Goal: Task Accomplishment & Management: Complete application form

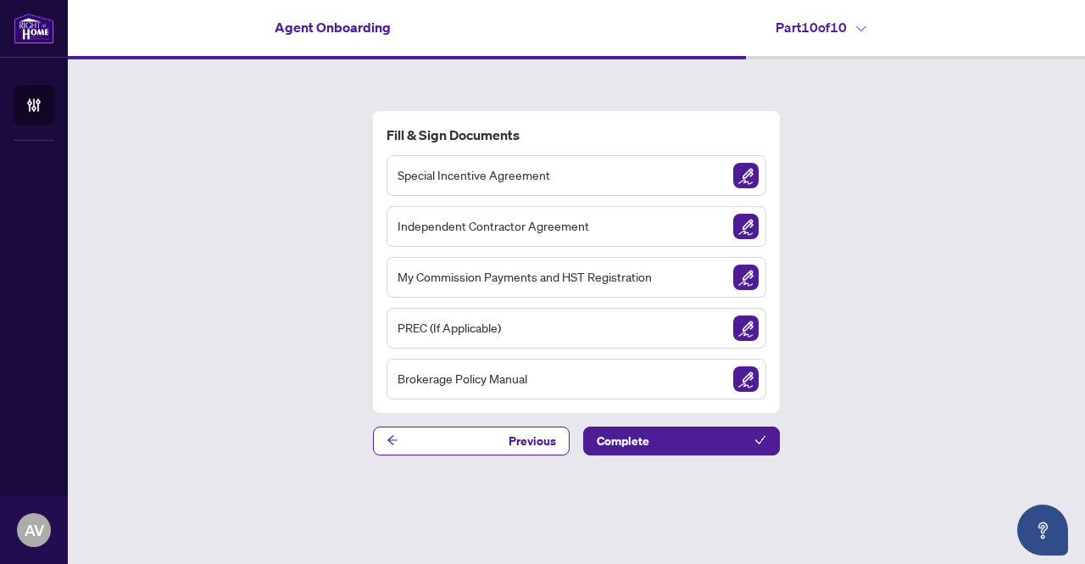
drag, startPoint x: 170, startPoint y: 315, endPoint x: 0, endPoint y: 159, distance: 231.0
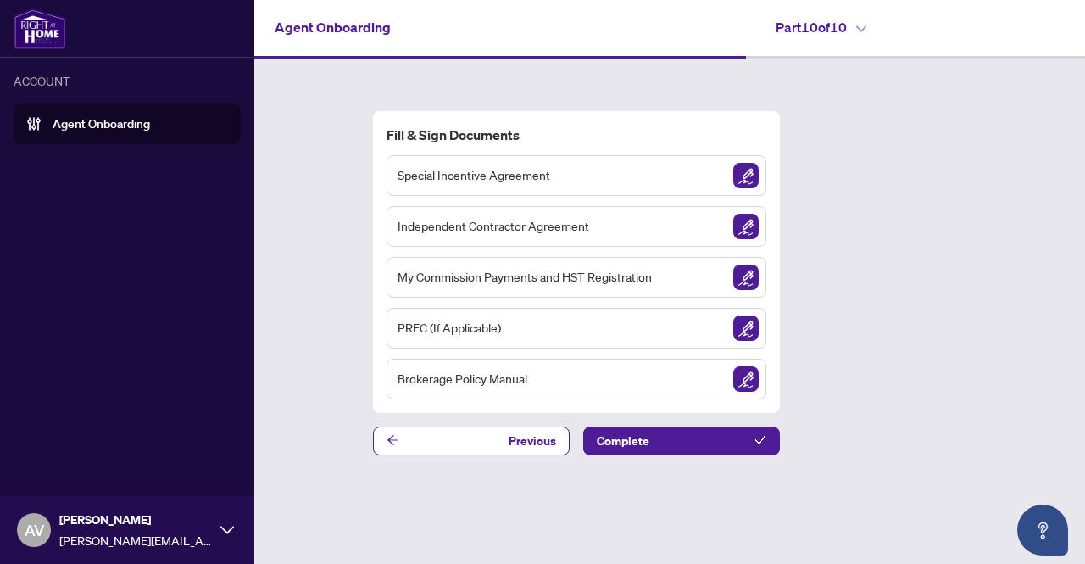
click at [0, 159] on ul at bounding box center [127, 159] width 254 height 3
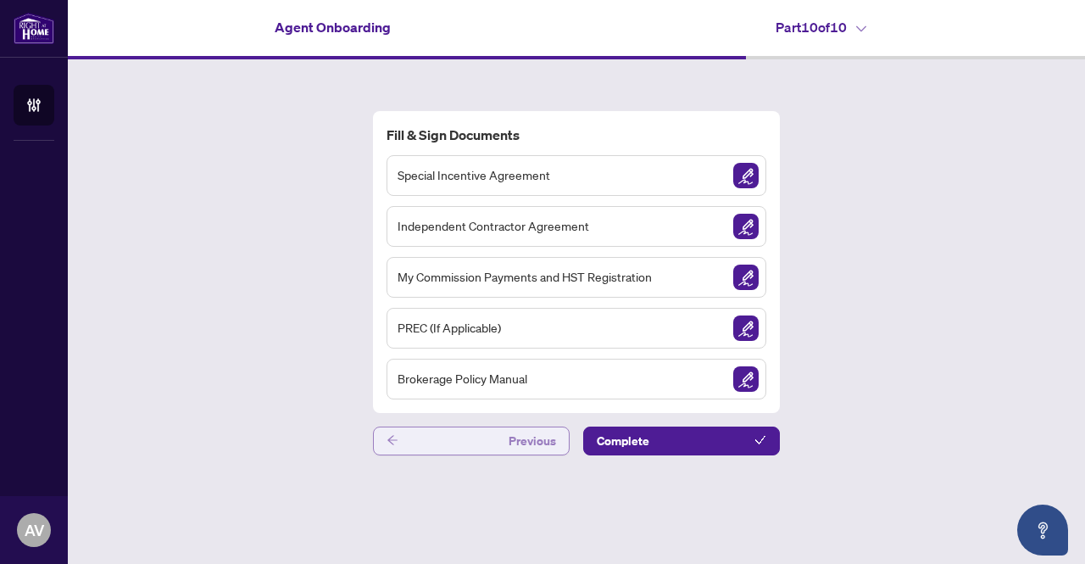
click at [485, 447] on button "Previous" at bounding box center [471, 440] width 197 height 29
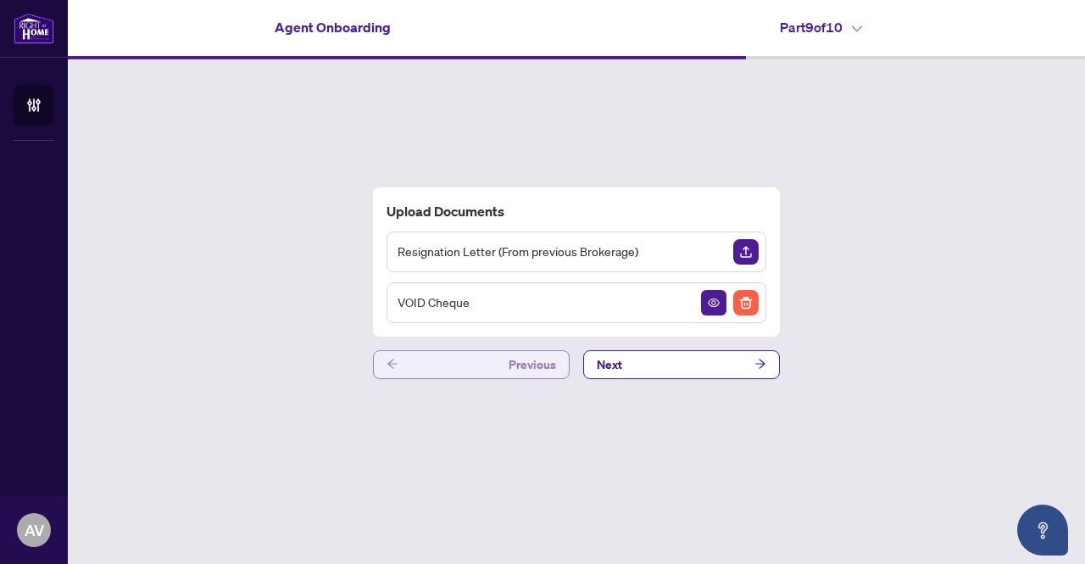
click at [484, 362] on button "Previous" at bounding box center [471, 364] width 197 height 29
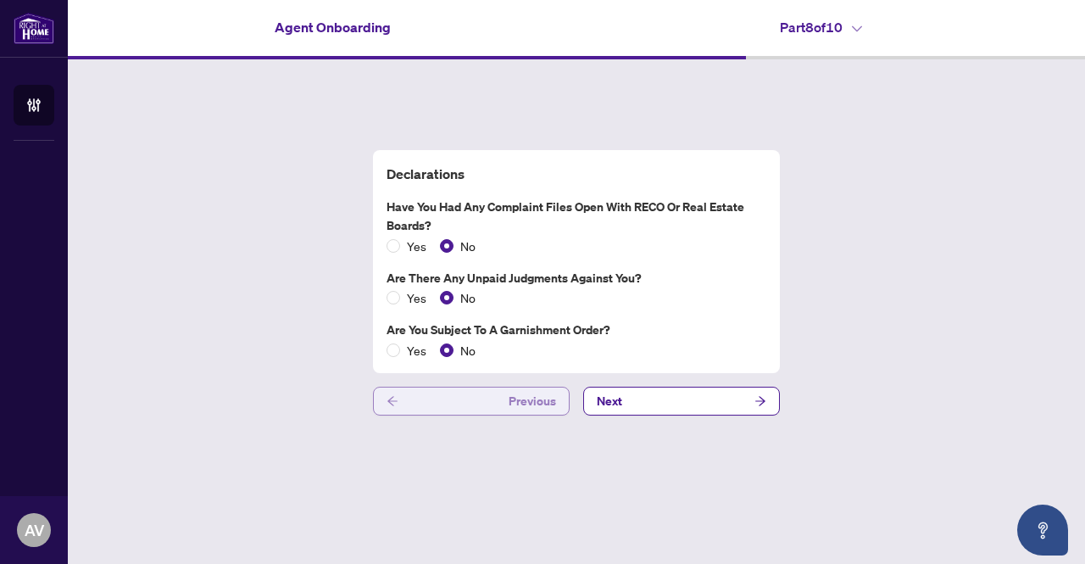
click at [512, 405] on span "Previous" at bounding box center [532, 400] width 47 height 27
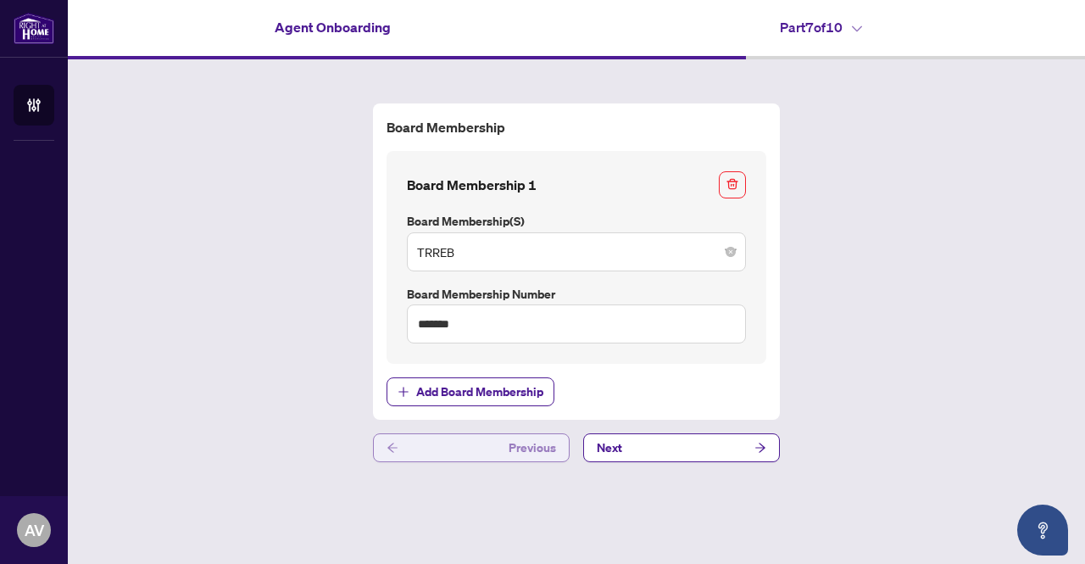
click at [514, 450] on span "Previous" at bounding box center [532, 447] width 47 height 27
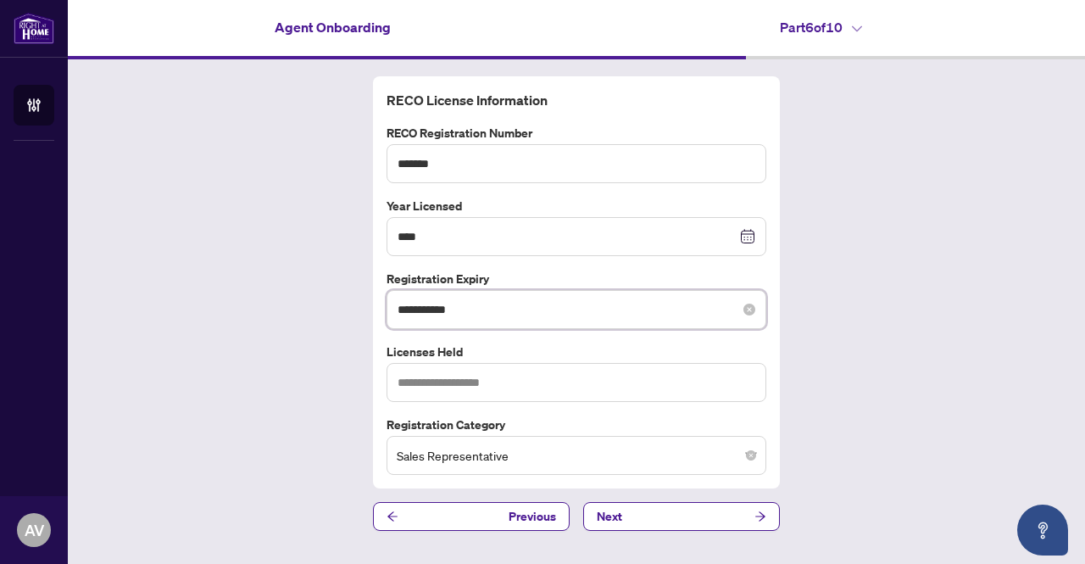
click at [502, 307] on input "**********" at bounding box center [567, 309] width 339 height 19
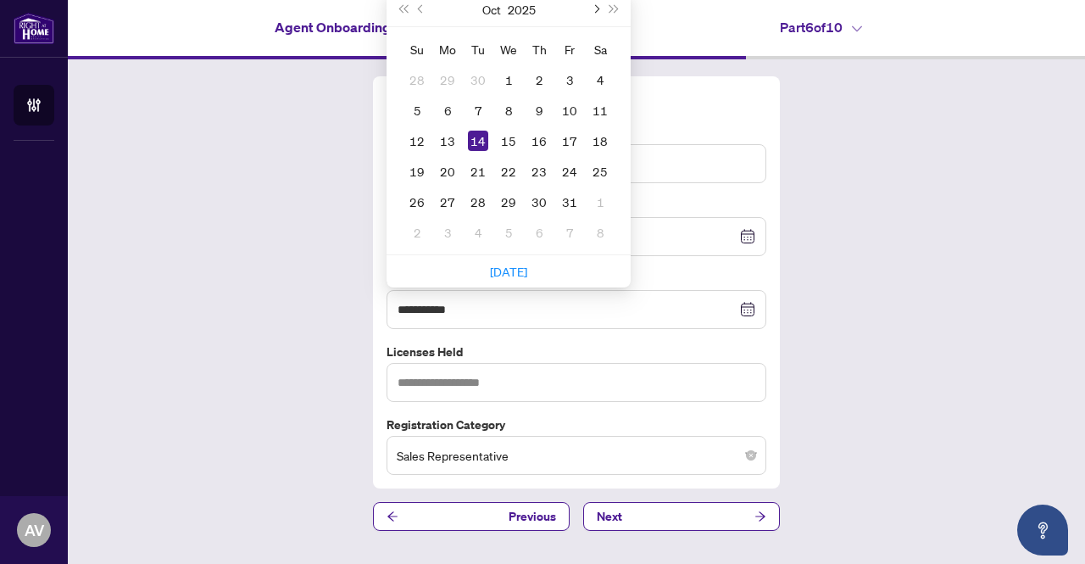
click at [591, 8] on span "Next month (PageDown)" at bounding box center [595, 9] width 8 height 8
click at [591, 8] on button "Next month (PageDown)" at bounding box center [595, 9] width 19 height 34
click at [615, 3] on button "Next year (Control + right)" at bounding box center [614, 9] width 19 height 34
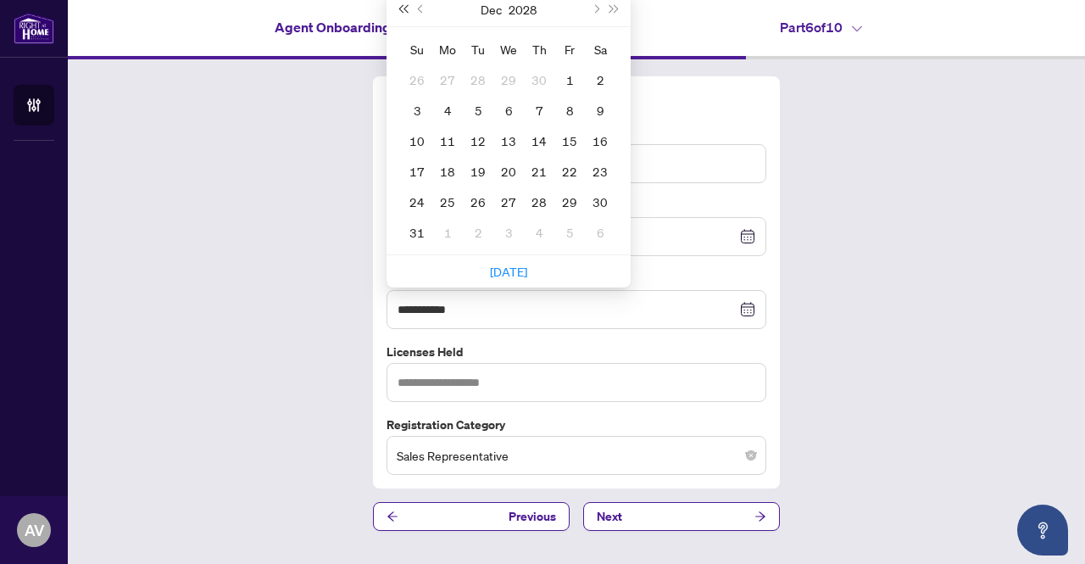
click at [407, 8] on span "Last year (Control + left)" at bounding box center [402, 9] width 8 height 8
click at [415, 7] on button "Previous month (PageUp)" at bounding box center [421, 9] width 19 height 34
type input "**********"
click at [543, 136] on div "14" at bounding box center [539, 141] width 20 height 20
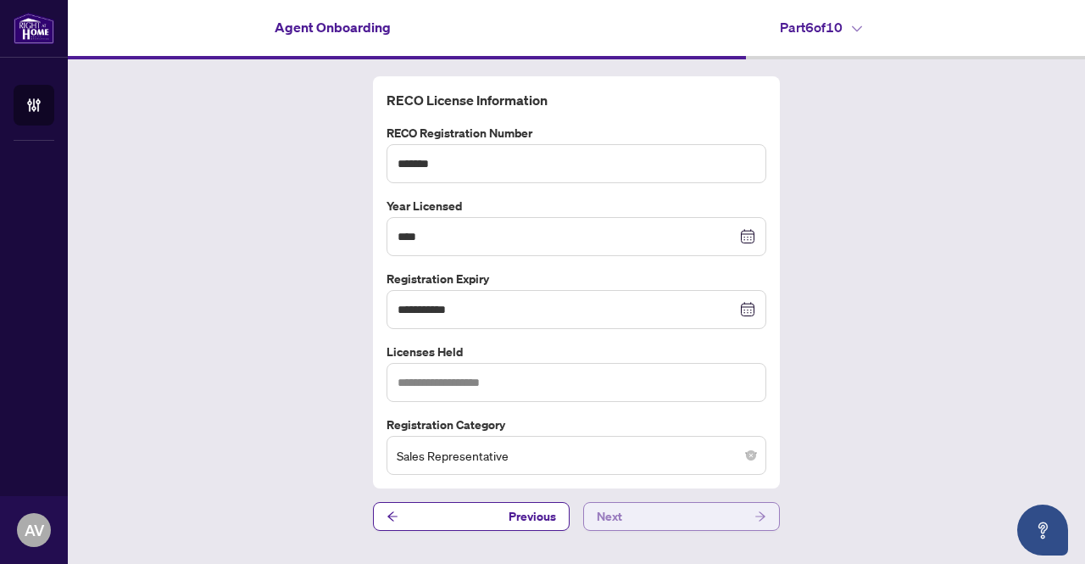
click at [682, 511] on button "Next" at bounding box center [681, 516] width 197 height 29
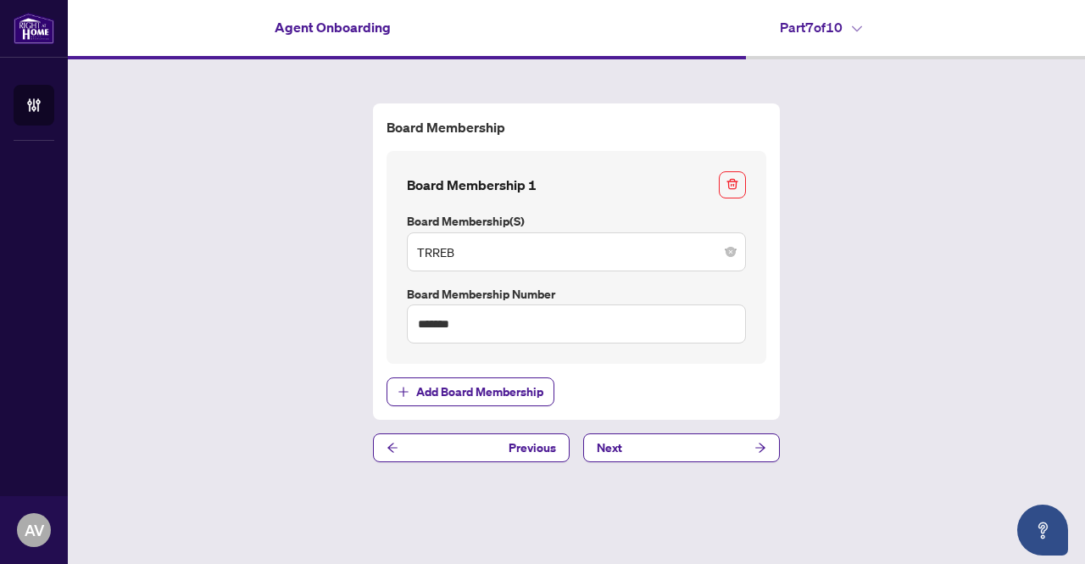
click at [680, 446] on button "Next" at bounding box center [681, 447] width 197 height 29
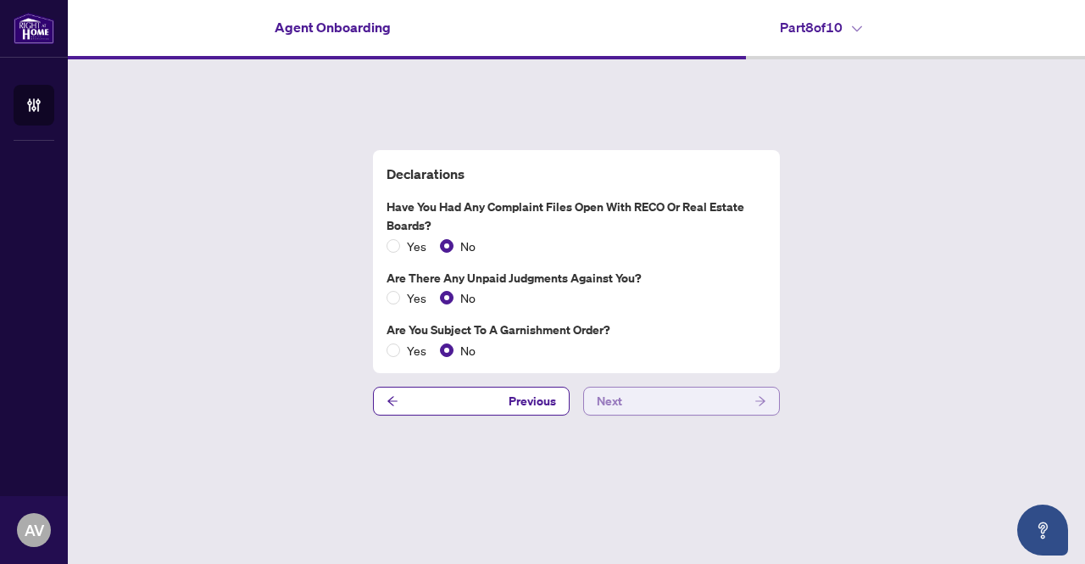
click at [684, 397] on button "Next" at bounding box center [681, 401] width 197 height 29
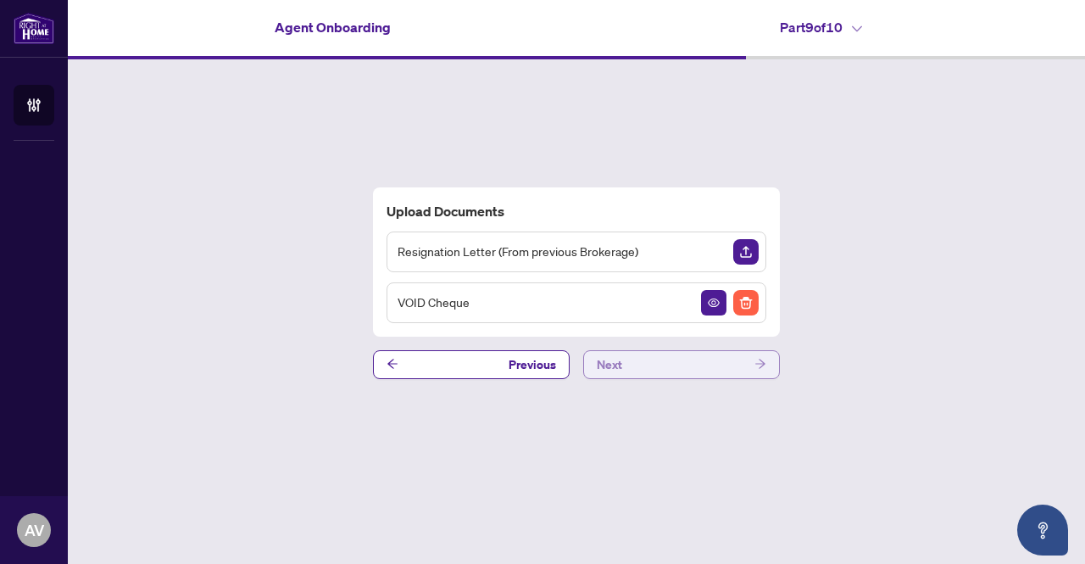
click at [686, 370] on button "Next" at bounding box center [681, 364] width 197 height 29
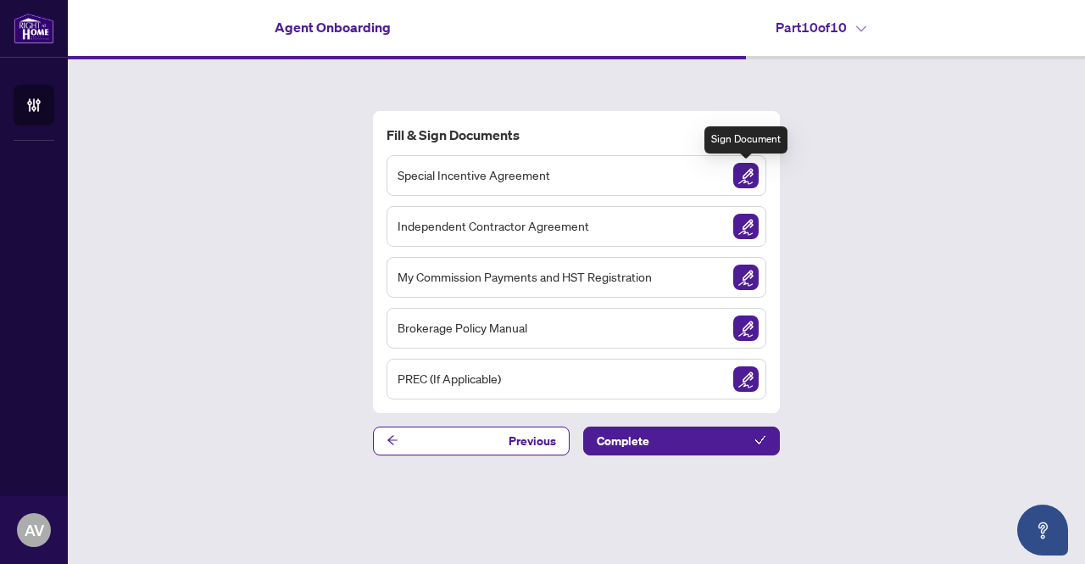
click at [748, 179] on img "Sign Document" at bounding box center [745, 175] width 25 height 25
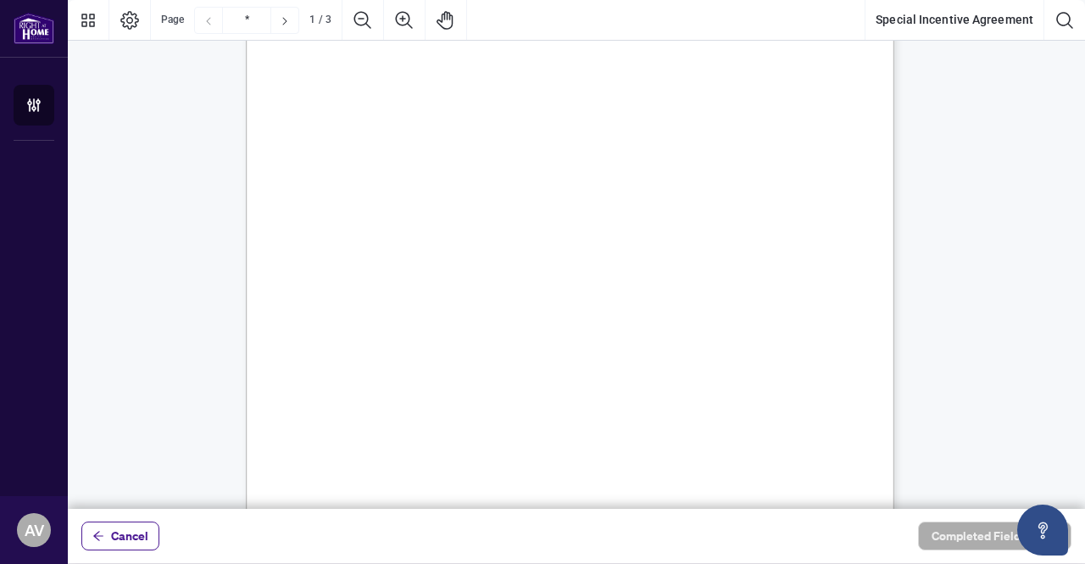
scroll to position [339, 0]
type input "*"
click at [602, 186] on div at bounding box center [576, 254] width 1017 height 509
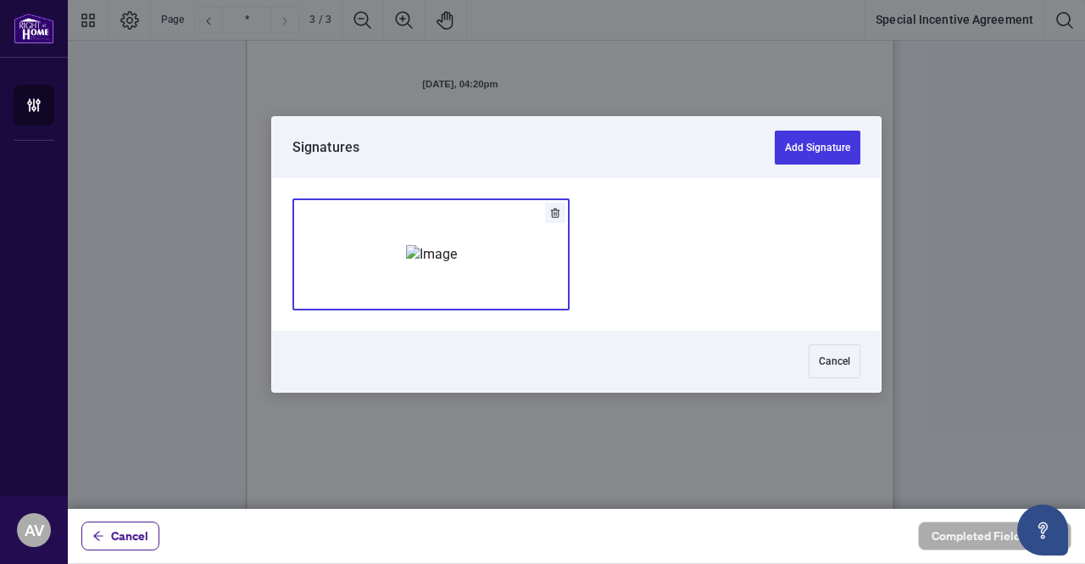
click at [457, 245] on img "Add Signature" at bounding box center [431, 254] width 51 height 19
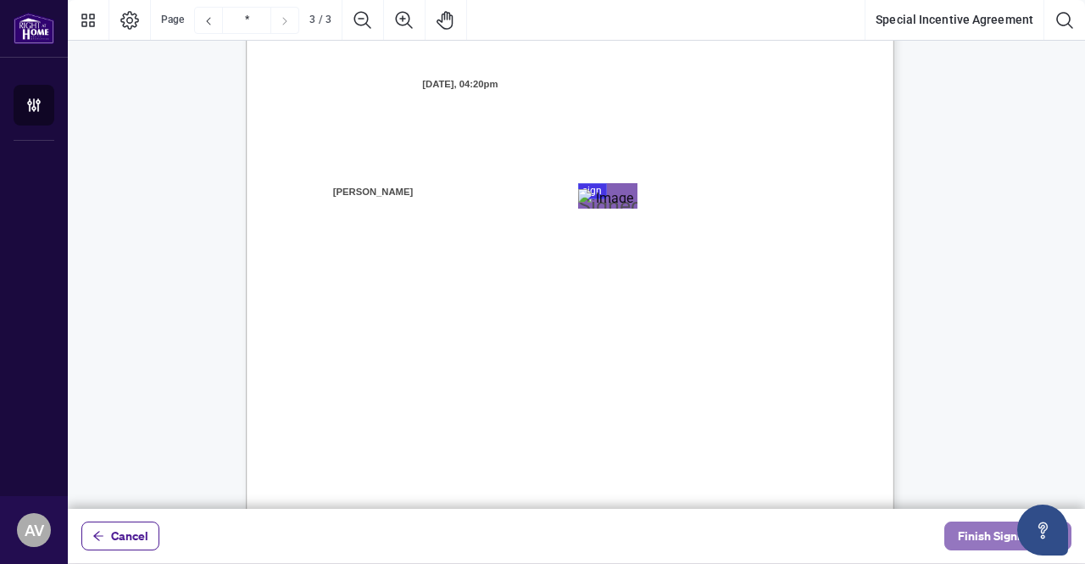
click at [1006, 537] on span "Finish Signing" at bounding box center [996, 535] width 76 height 27
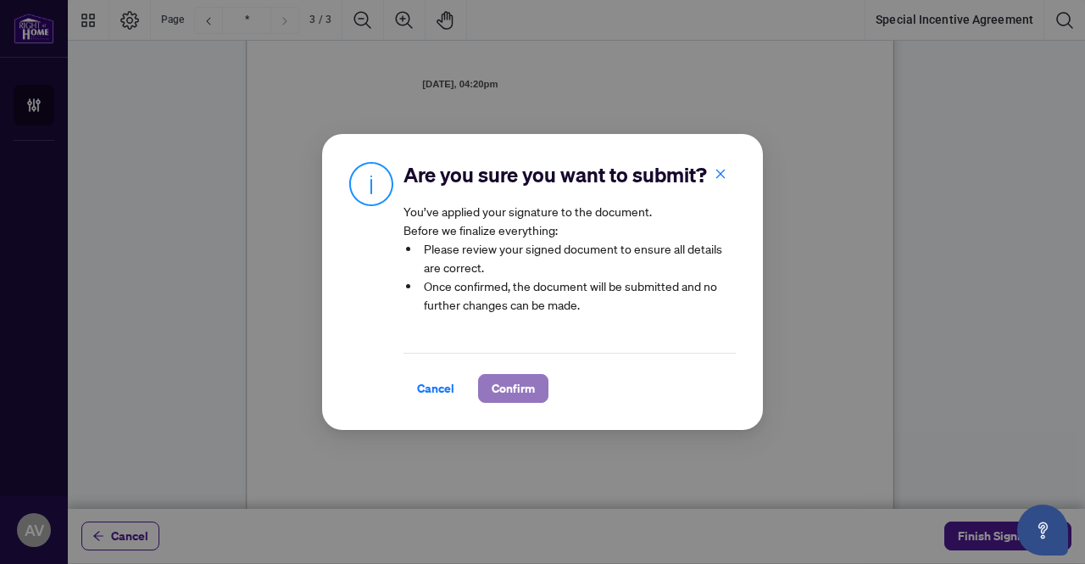
click at [510, 380] on span "Confirm" at bounding box center [513, 388] width 43 height 27
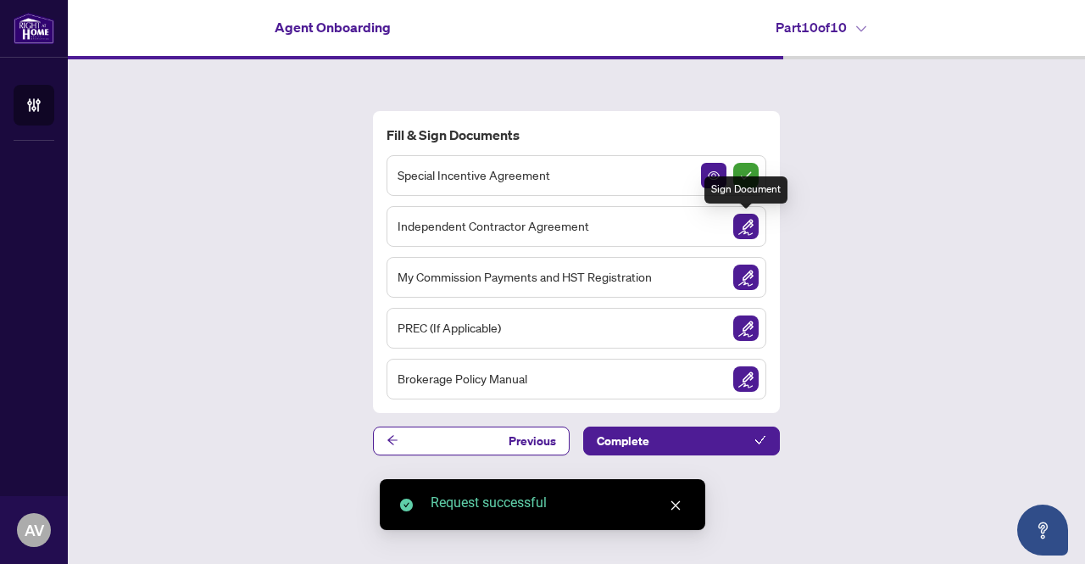
click at [749, 222] on img "Sign Document" at bounding box center [745, 226] width 25 height 25
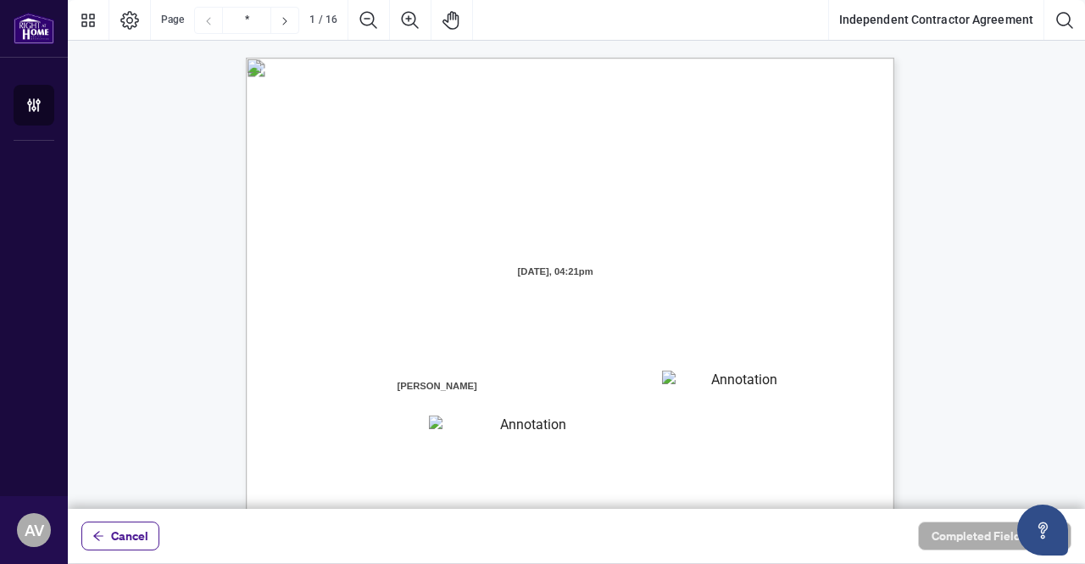
scroll to position [85, 0]
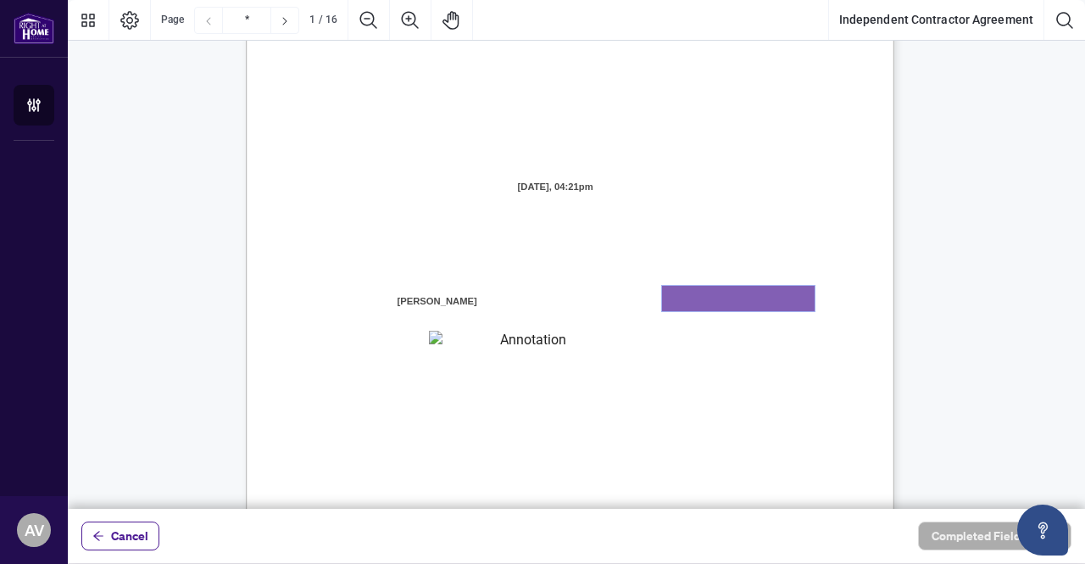
click at [731, 301] on textarea "01K2N7ZVXADQDZS13CP82GTG0Z" at bounding box center [738, 298] width 153 height 25
click at [710, 249] on span "[STREET_ADDRESS][PERSON_NAME] (the “Brokerage” or “[PERSON_NAME]”)" at bounding box center [516, 256] width 387 height 15
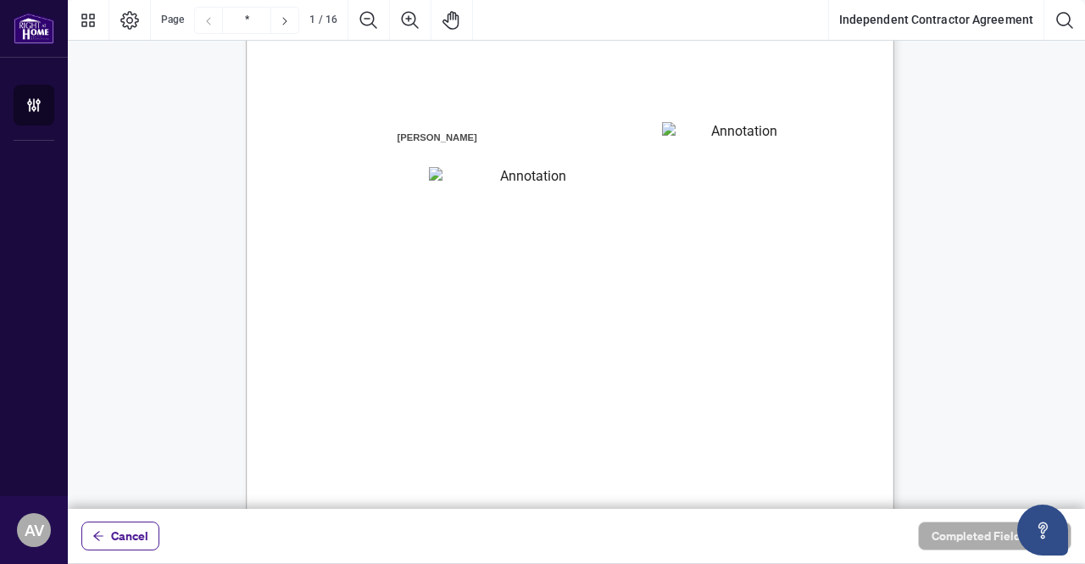
scroll to position [254, 0]
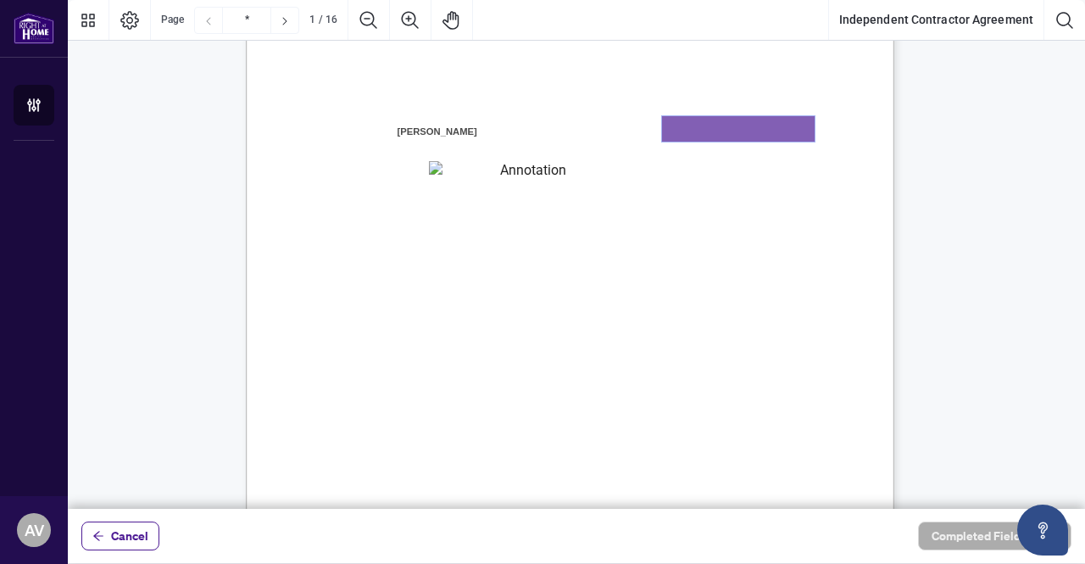
click at [736, 127] on textarea "01K2N7ZVXADQDZS13CP82GTG0Z" at bounding box center [738, 128] width 153 height 25
type textarea "**********"
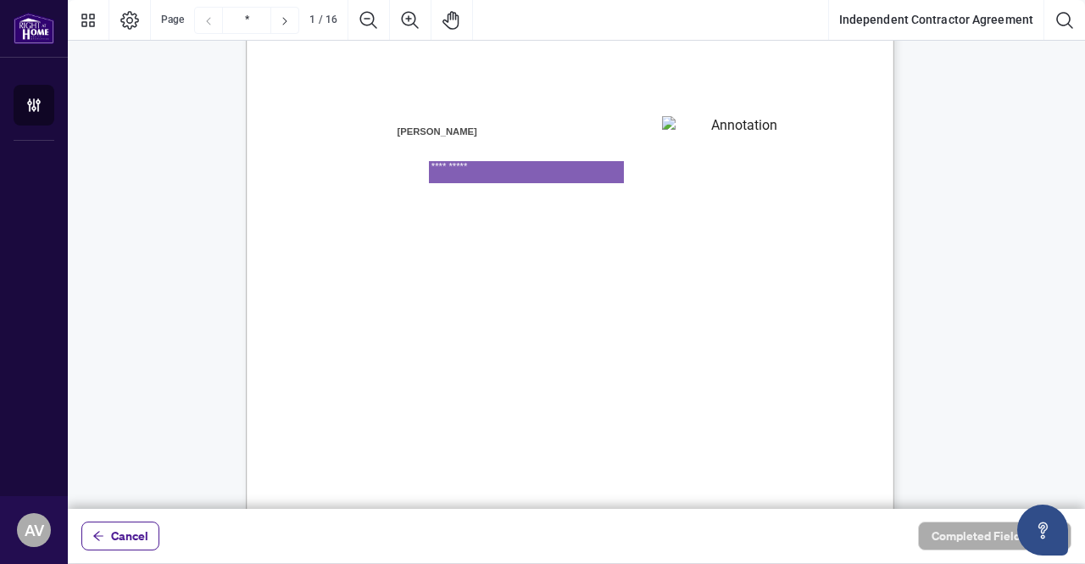
type textarea "**********"
click at [752, 240] on span "Council of Ontario (RECO) (the “Broker Authority”), owns and or operates the De…" at bounding box center [537, 244] width 429 height 15
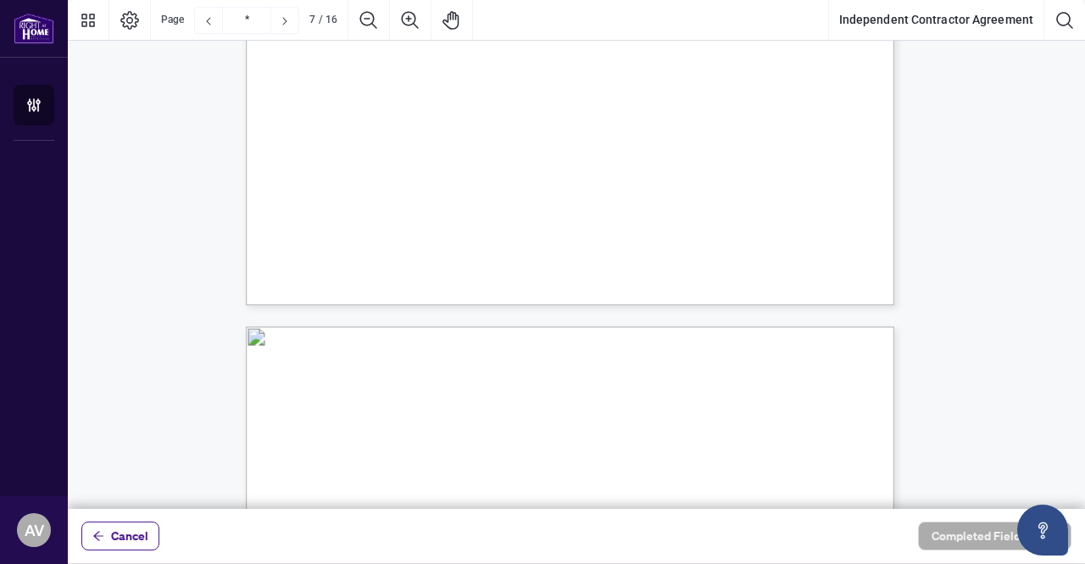
scroll to position [5934, 0]
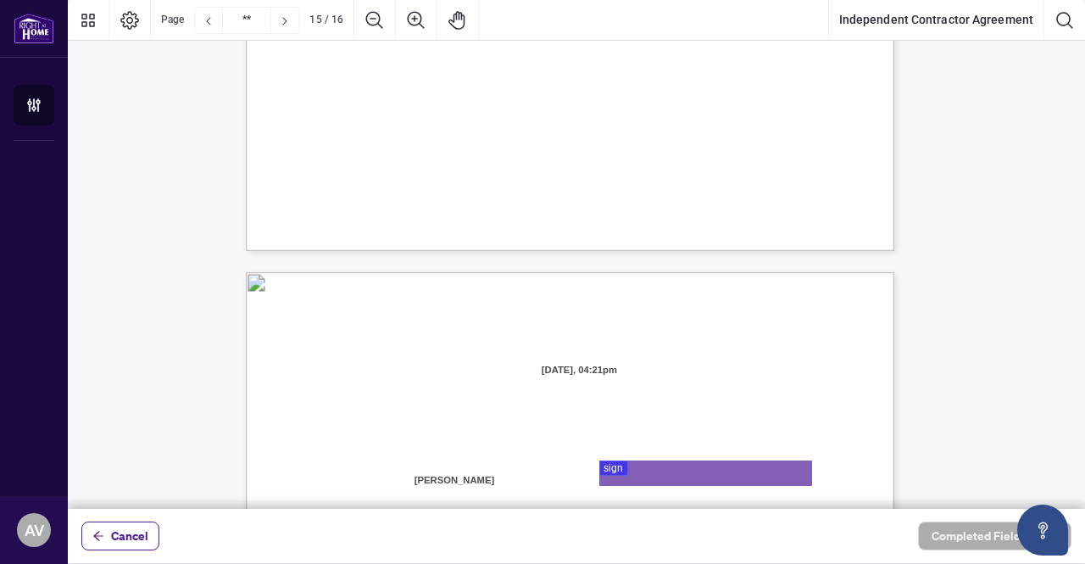
type input "**"
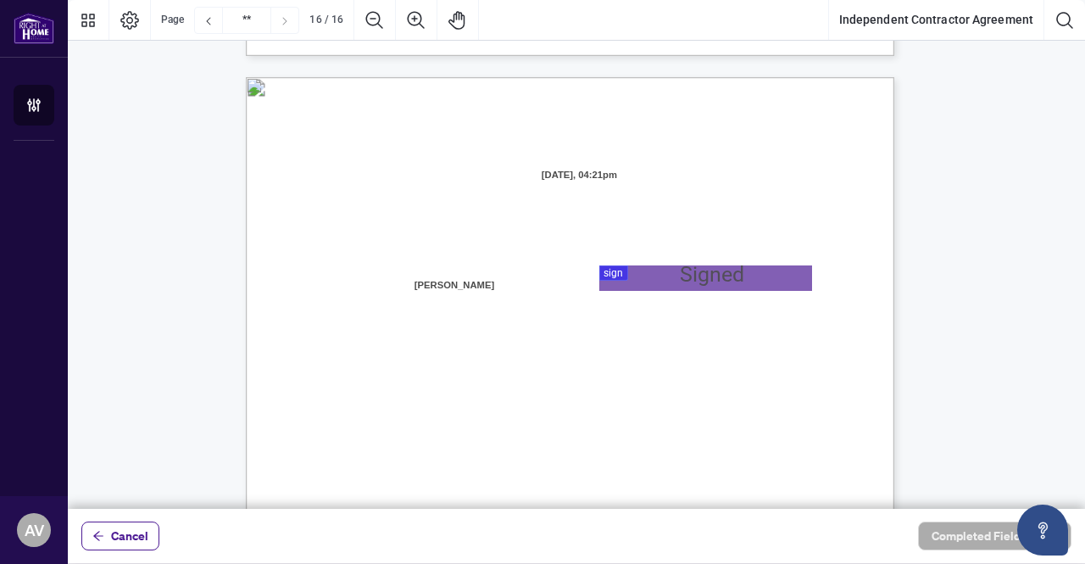
scroll to position [12885, 0]
click at [688, 272] on div at bounding box center [576, 254] width 1017 height 509
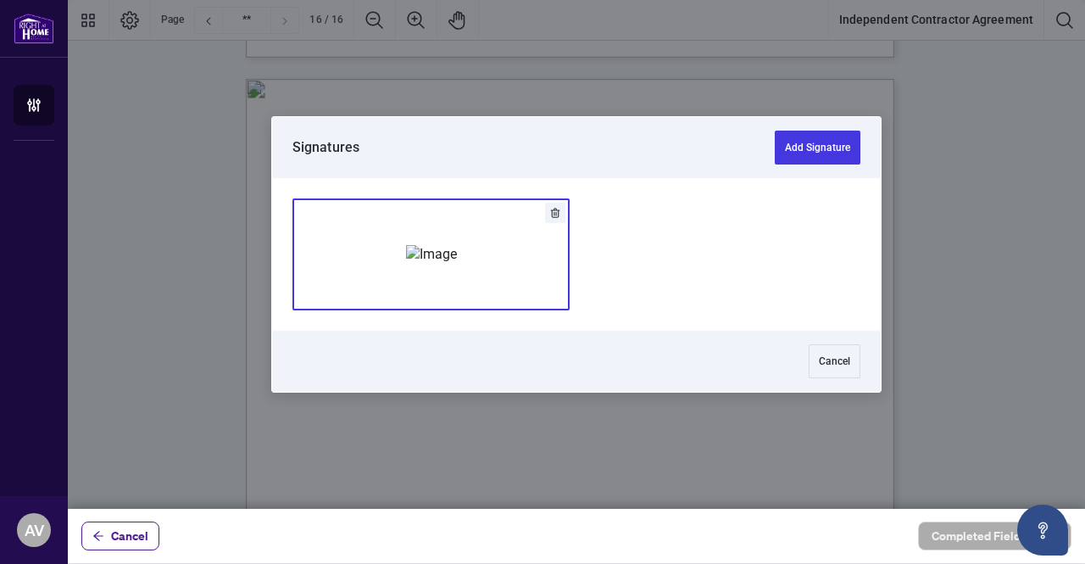
click at [457, 259] on img "Add Signature" at bounding box center [431, 254] width 51 height 19
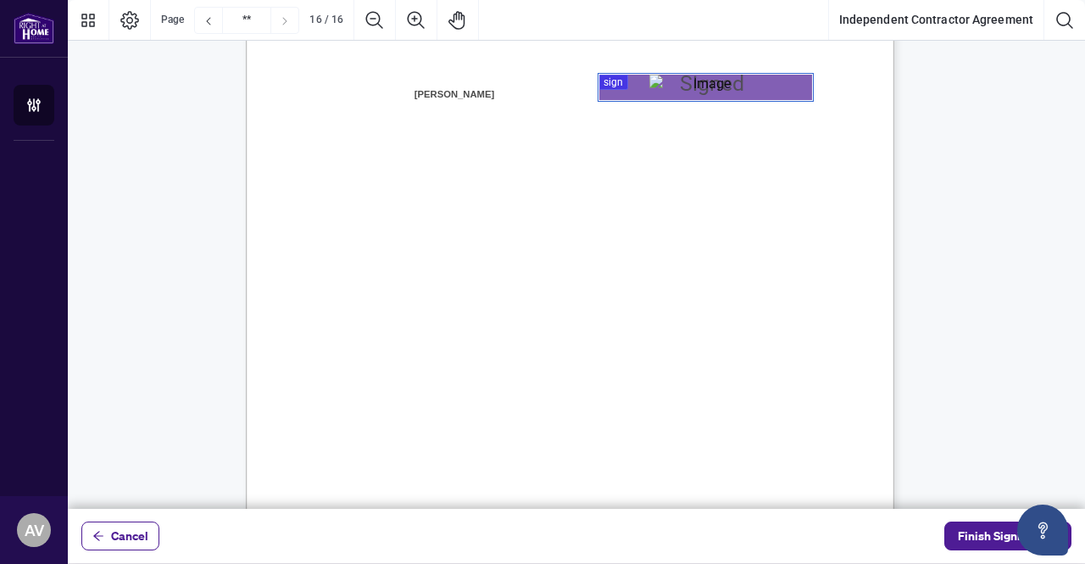
scroll to position [13224, 0]
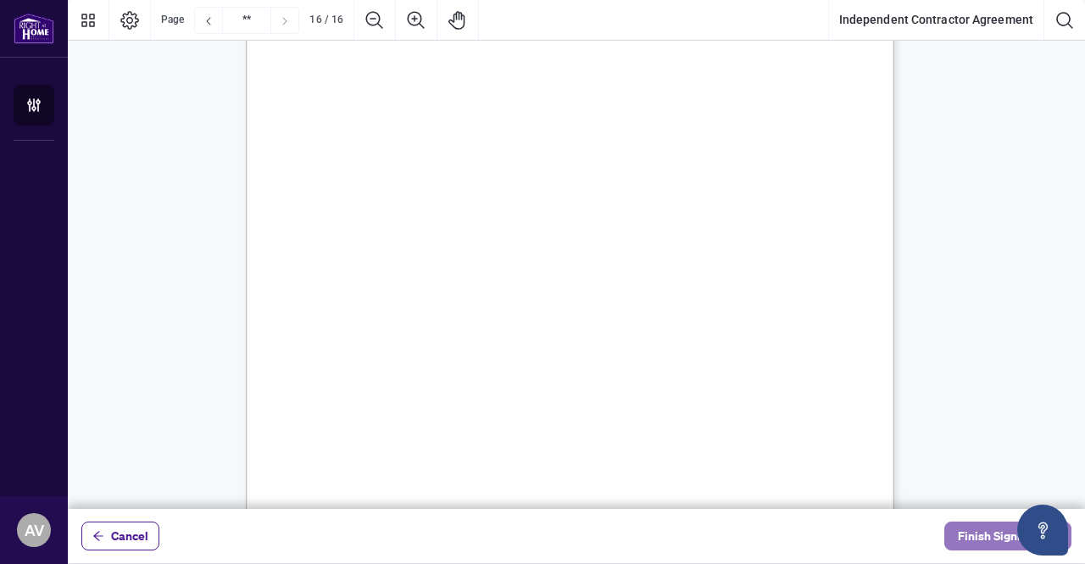
click at [999, 542] on span "Finish Signing" at bounding box center [996, 535] width 76 height 27
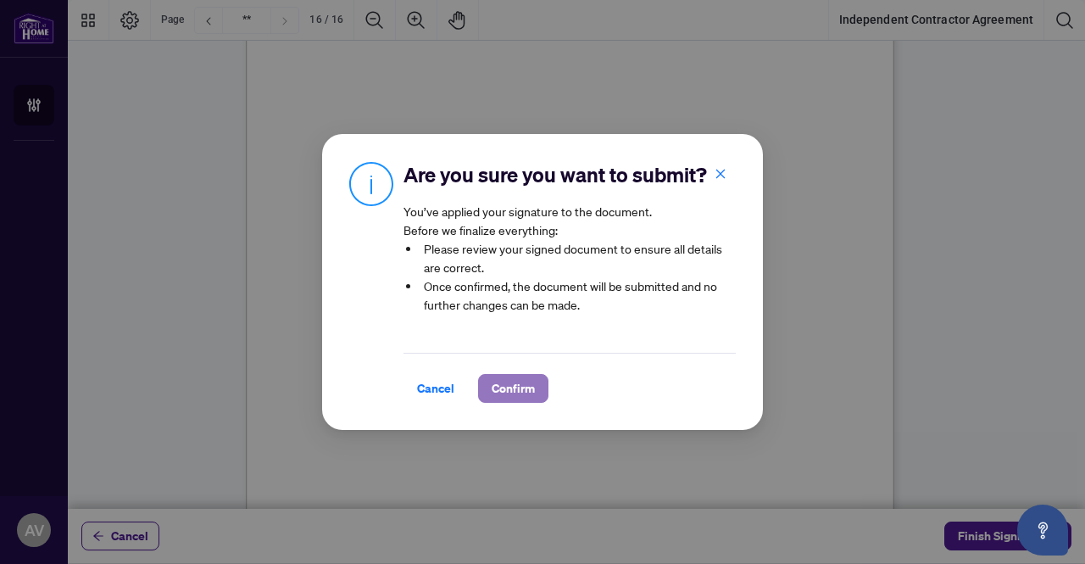
click at [484, 396] on button "Confirm" at bounding box center [513, 388] width 70 height 29
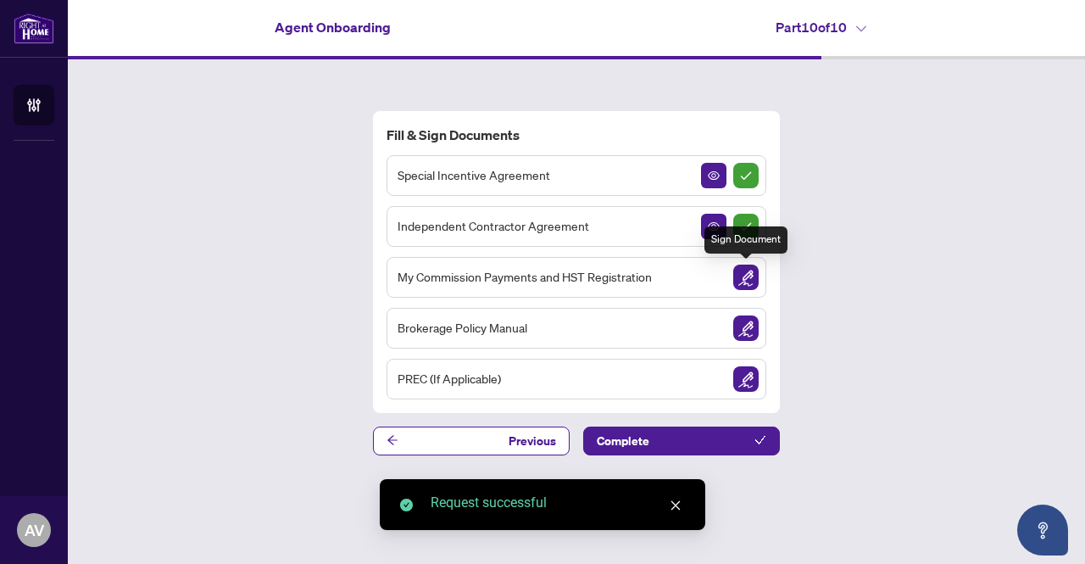
click at [752, 267] on img "Sign Document" at bounding box center [745, 276] width 25 height 25
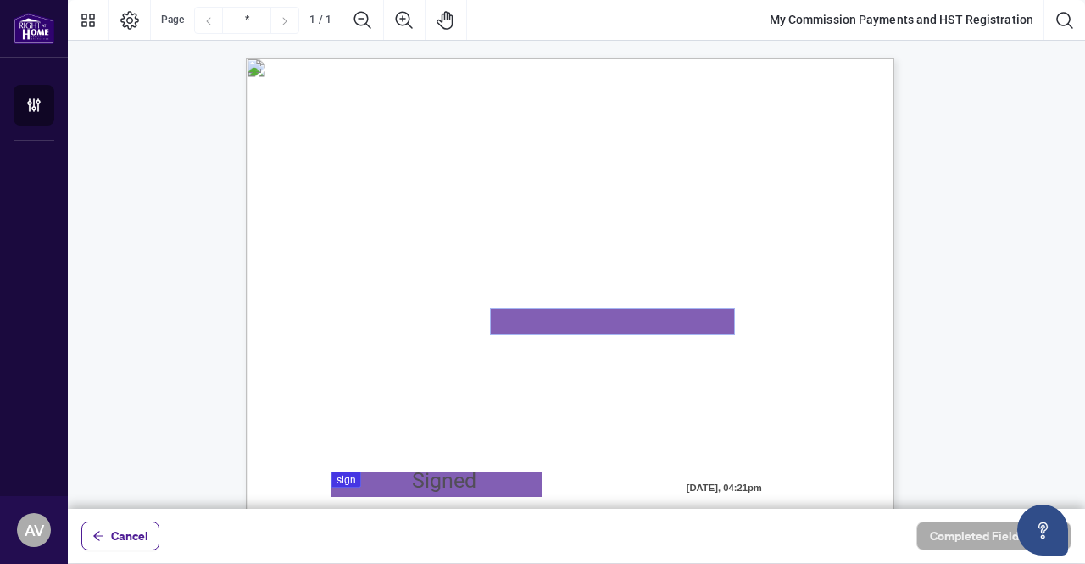
click at [531, 326] on textarea "01K2N82W0617PR3KA8X9DYAB9F" at bounding box center [612, 321] width 243 height 25
paste textarea "**********"
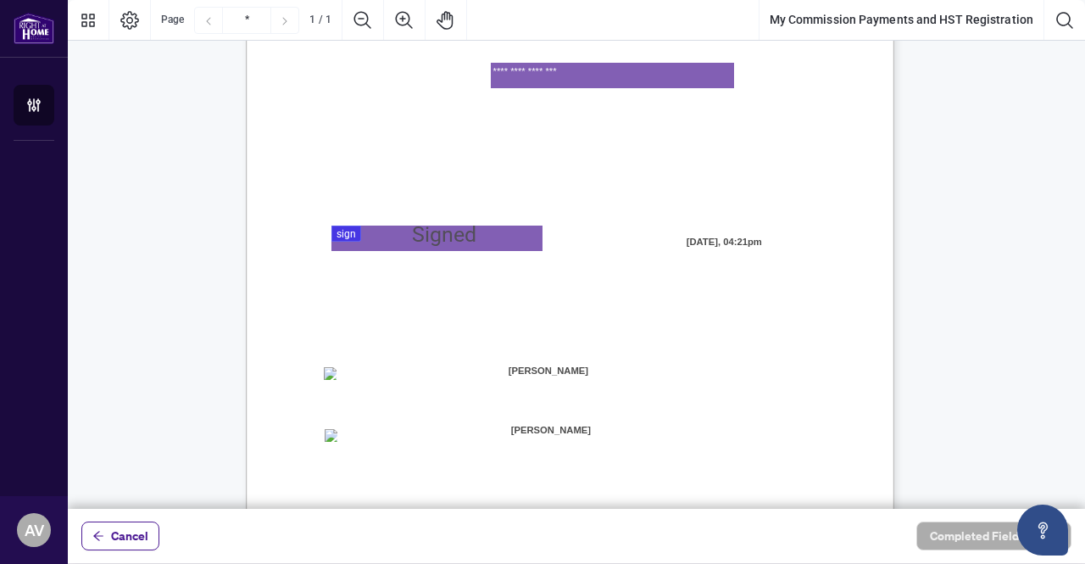
scroll to position [254, 0]
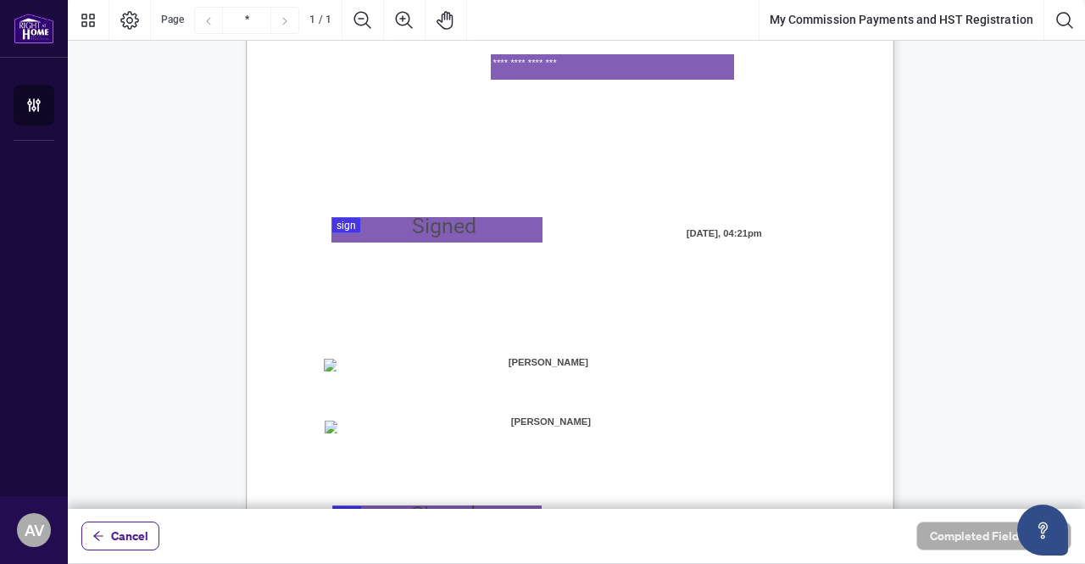
type textarea "**********"
click at [442, 237] on div at bounding box center [576, 254] width 1017 height 509
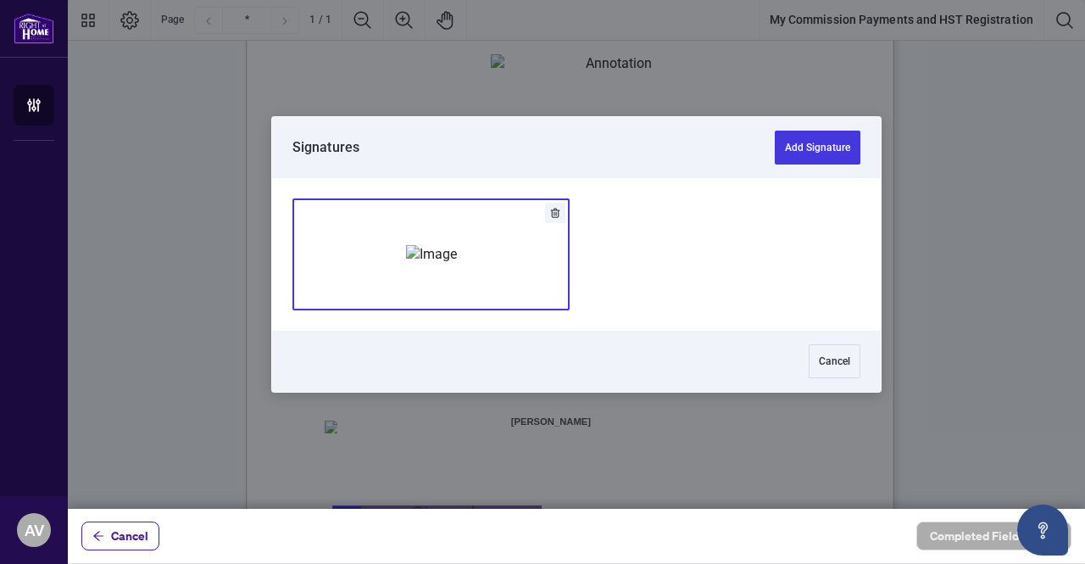
click at [436, 260] on img "Add Signature" at bounding box center [431, 254] width 51 height 19
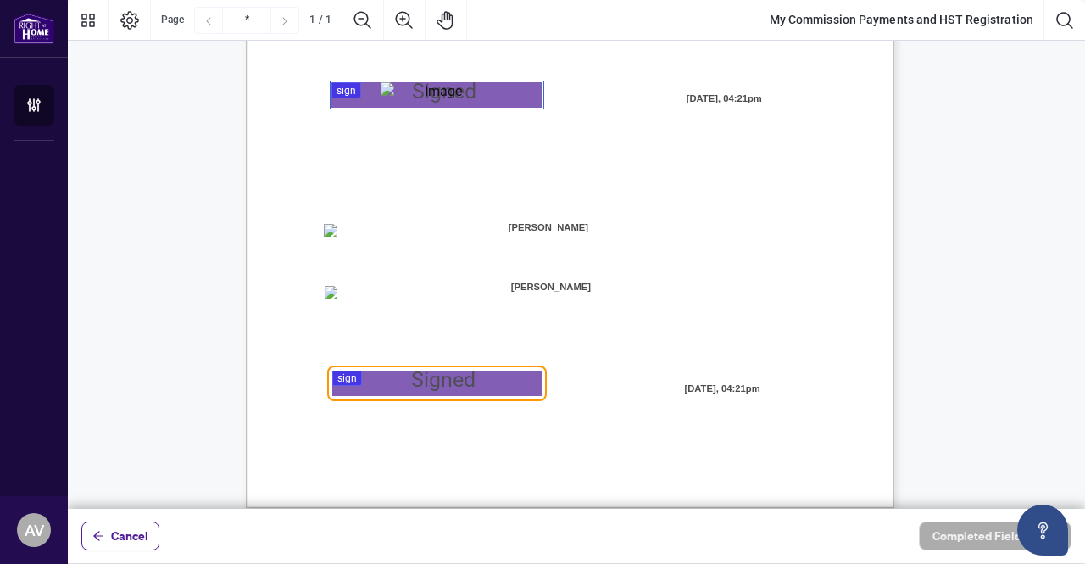
scroll to position [404, 0]
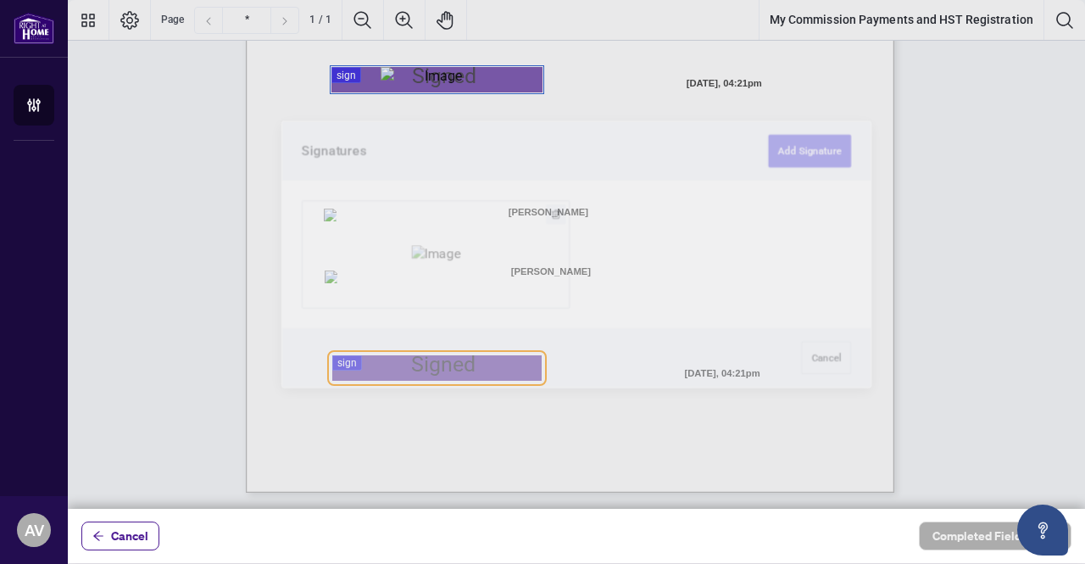
click at [443, 371] on div at bounding box center [576, 254] width 1017 height 509
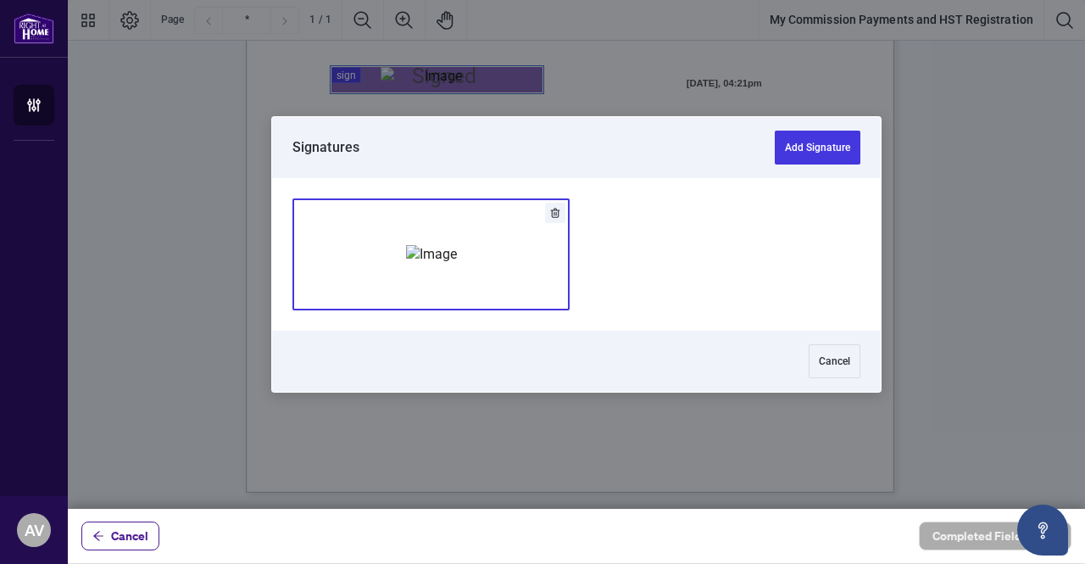
click at [428, 250] on img "Add Signature" at bounding box center [431, 254] width 51 height 19
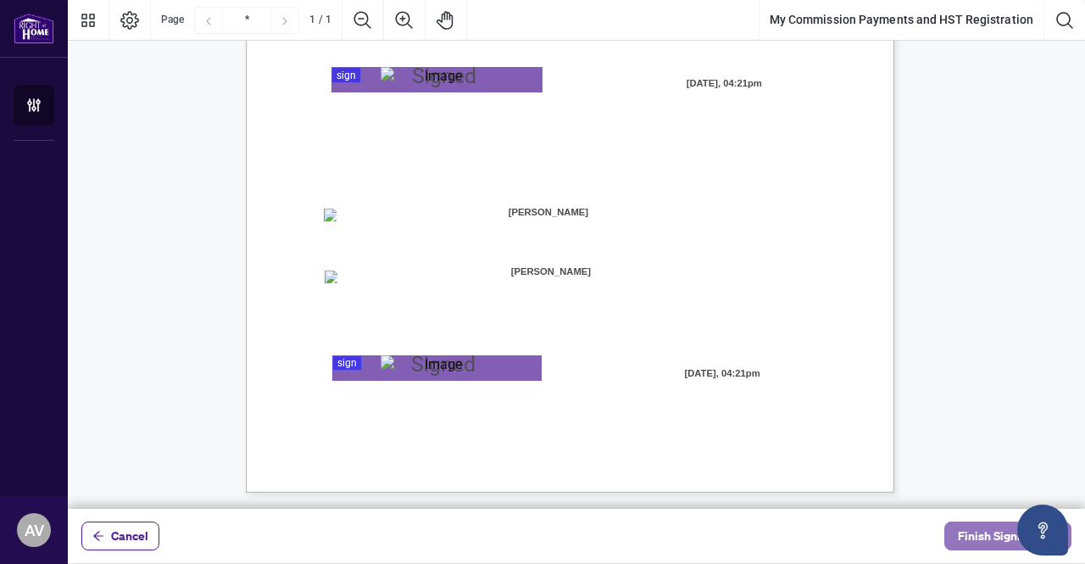
click at [988, 533] on span "Finish Signing" at bounding box center [996, 535] width 76 height 27
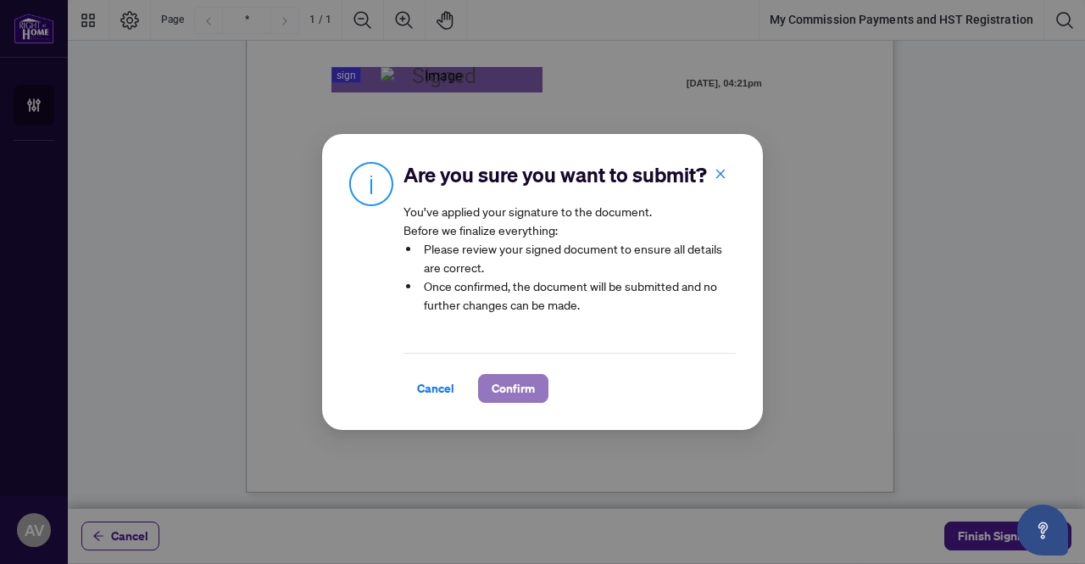
click at [509, 391] on span "Confirm" at bounding box center [513, 388] width 43 height 27
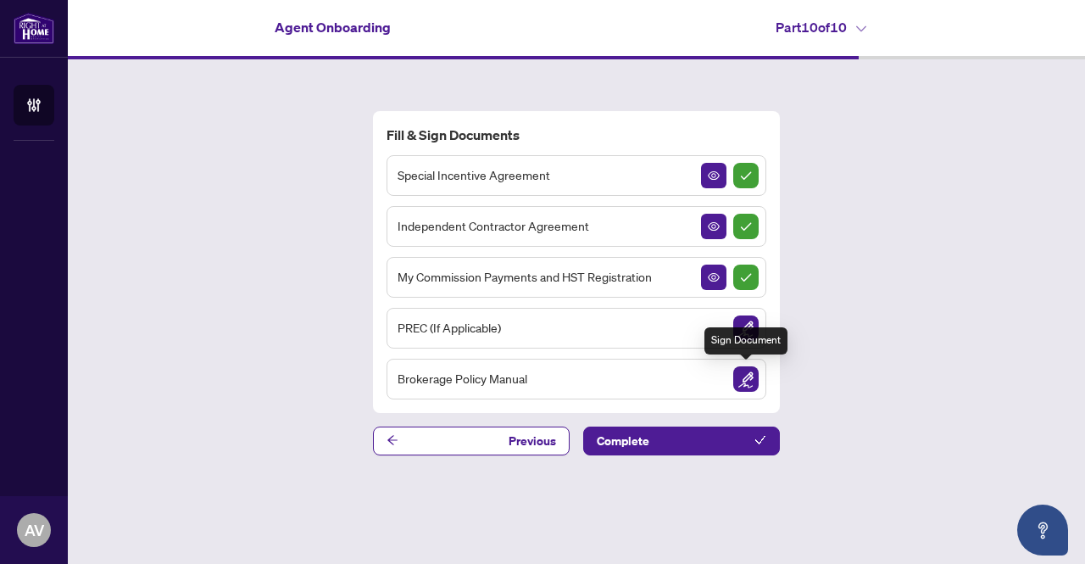
click at [748, 384] on img "Sign Document" at bounding box center [745, 378] width 25 height 25
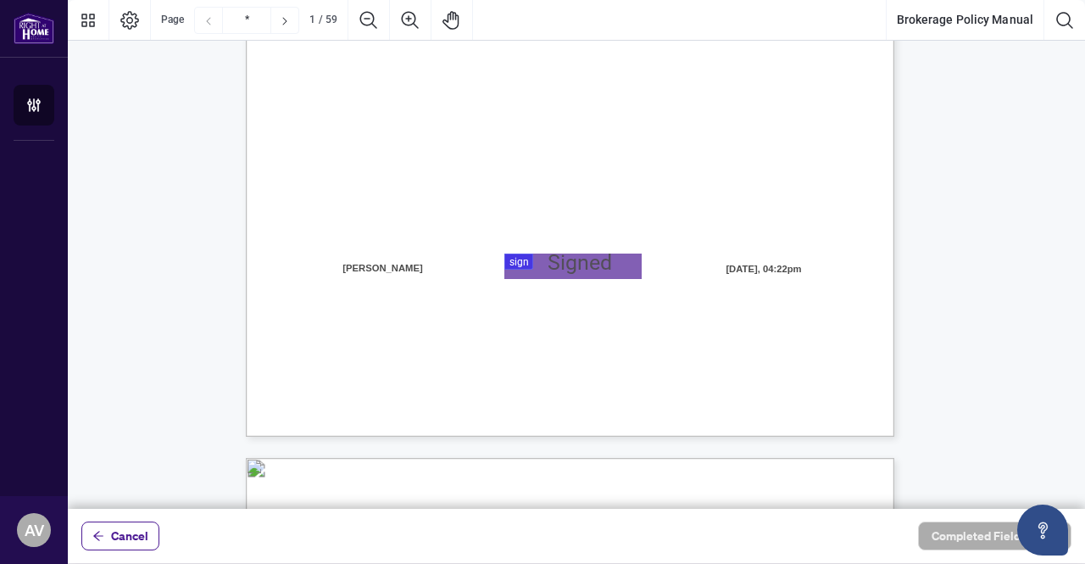
scroll to position [424, 0]
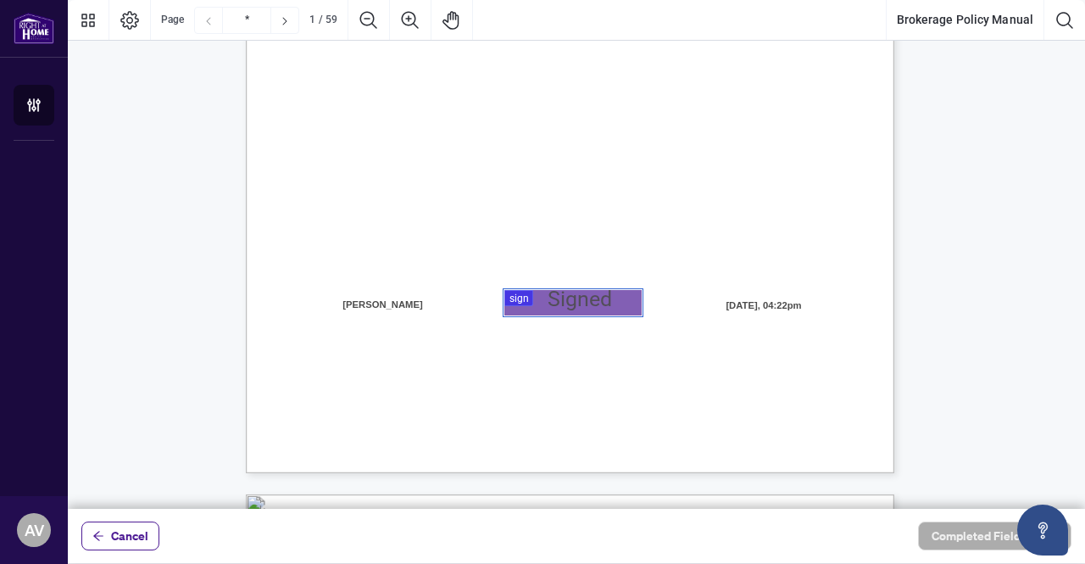
click at [570, 298] on div at bounding box center [576, 254] width 1017 height 509
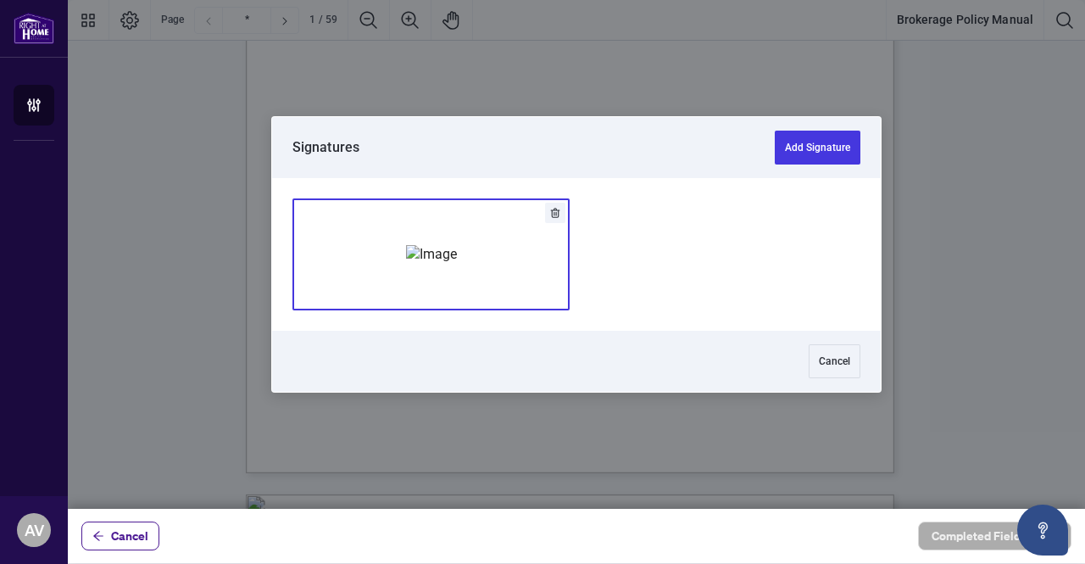
click at [457, 264] on img "Add Signature" at bounding box center [431, 254] width 51 height 19
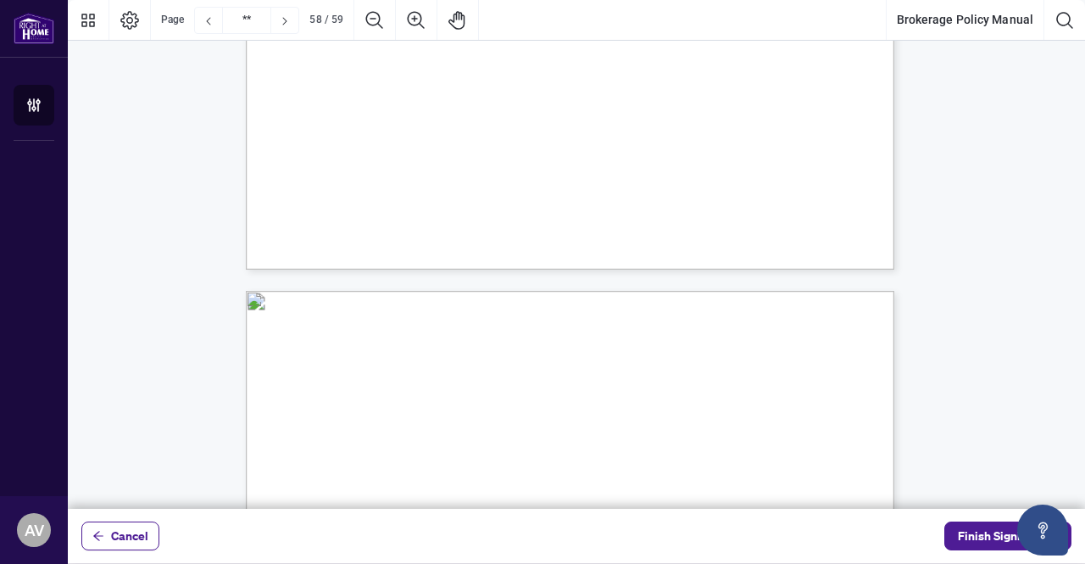
scroll to position [49585, 0]
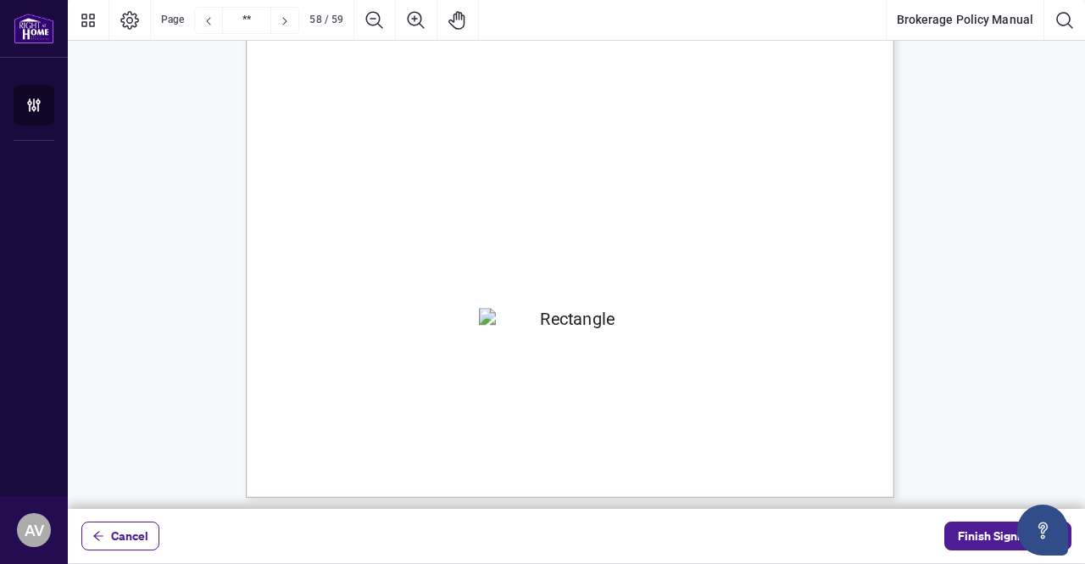
type input "**"
click at [998, 529] on span "Finish Signing" at bounding box center [996, 535] width 76 height 27
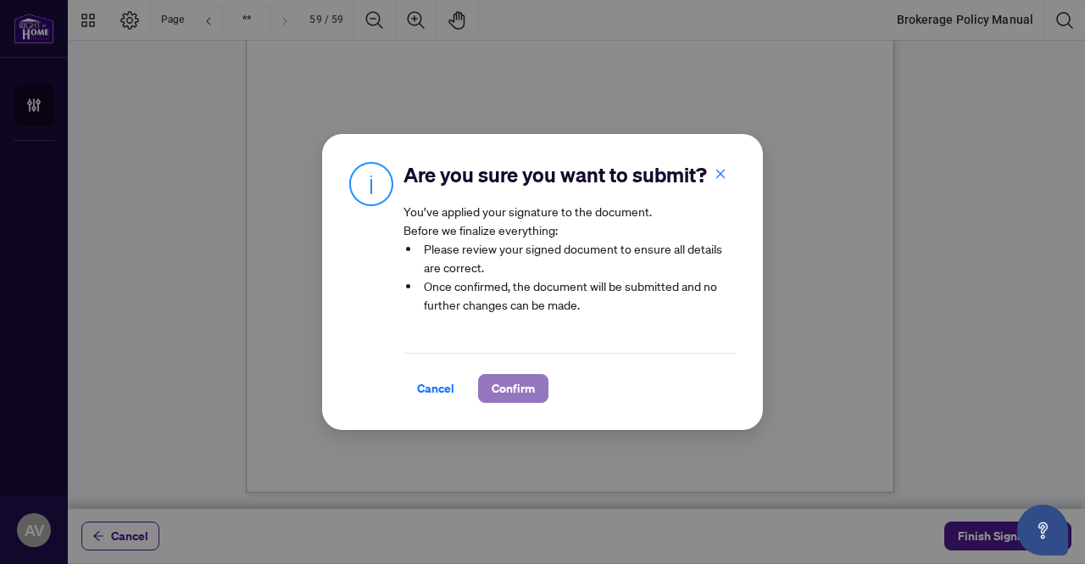
click at [507, 389] on span "Confirm" at bounding box center [513, 388] width 43 height 27
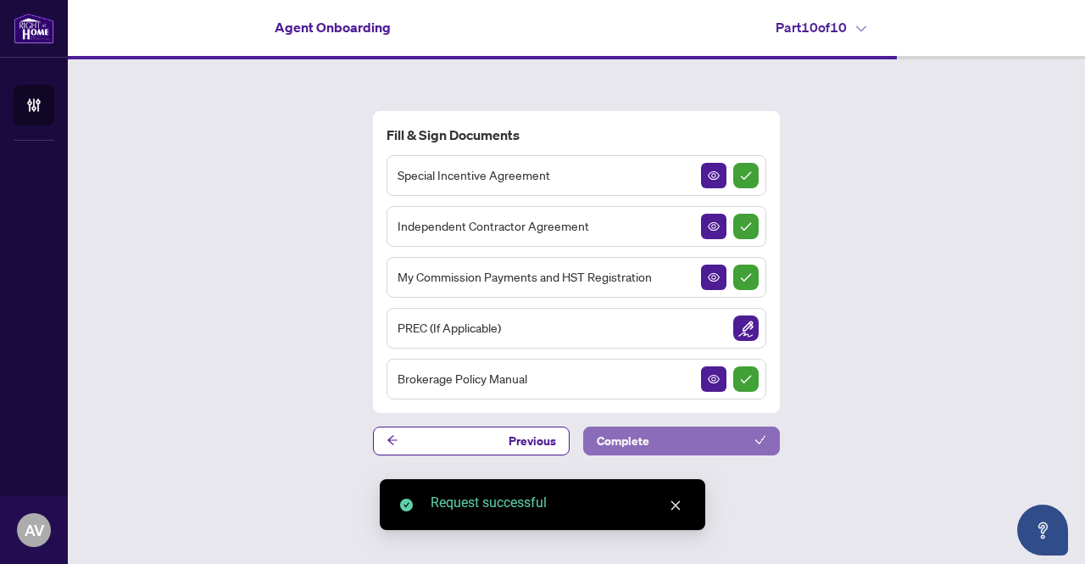
click at [730, 443] on button "Complete" at bounding box center [681, 440] width 197 height 29
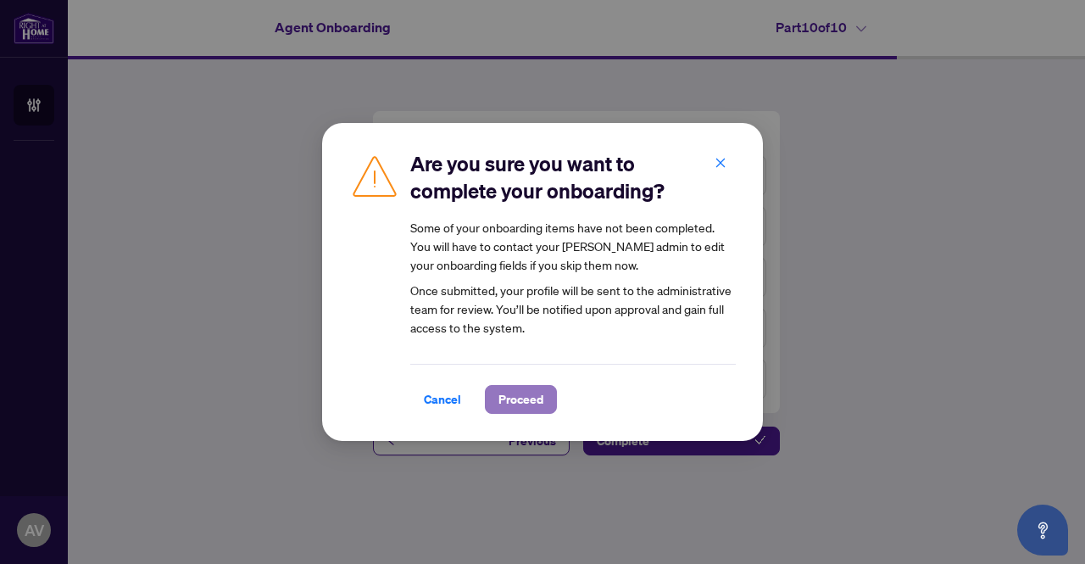
click at [544, 409] on button "Proceed" at bounding box center [521, 399] width 72 height 29
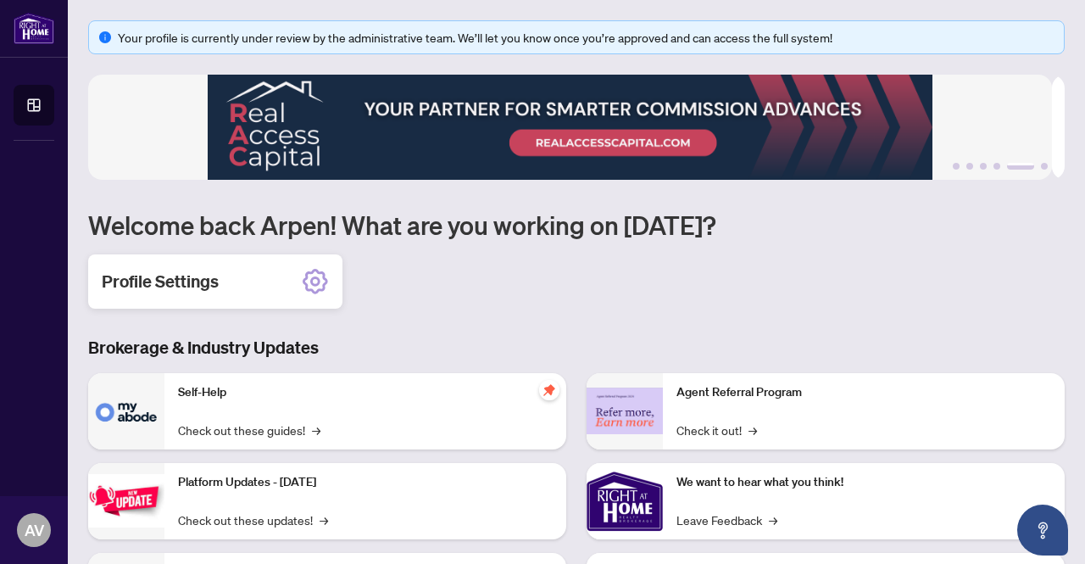
click at [304, 279] on icon at bounding box center [315, 281] width 25 height 25
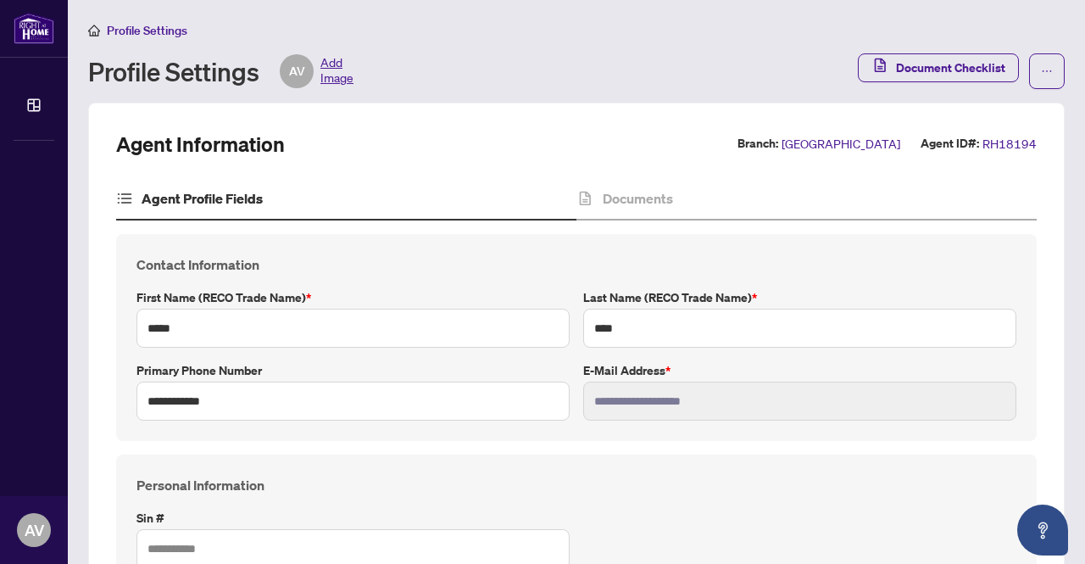
type input "****"
type input "**********"
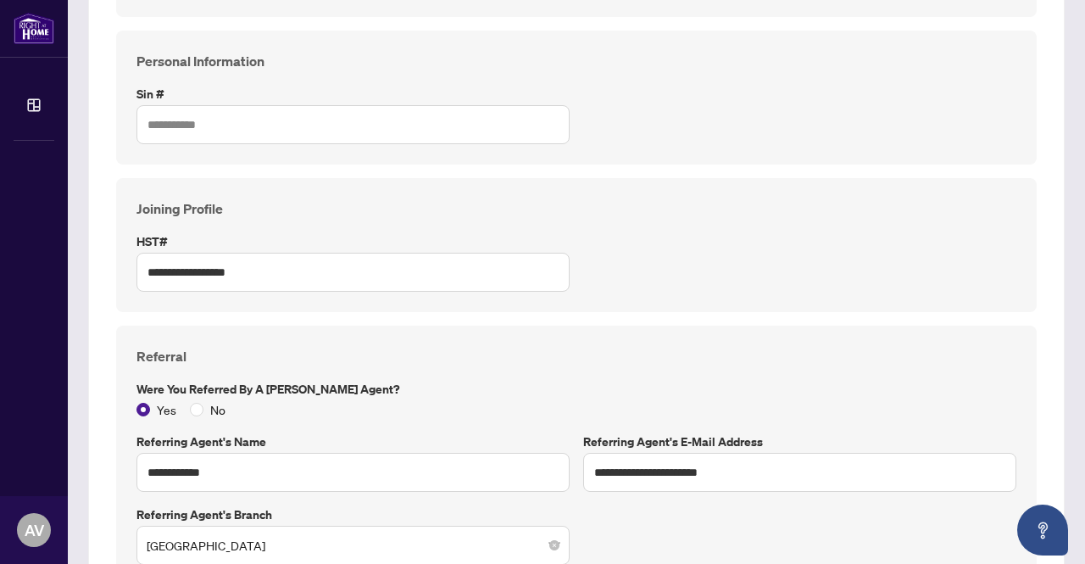
scroll to position [85, 0]
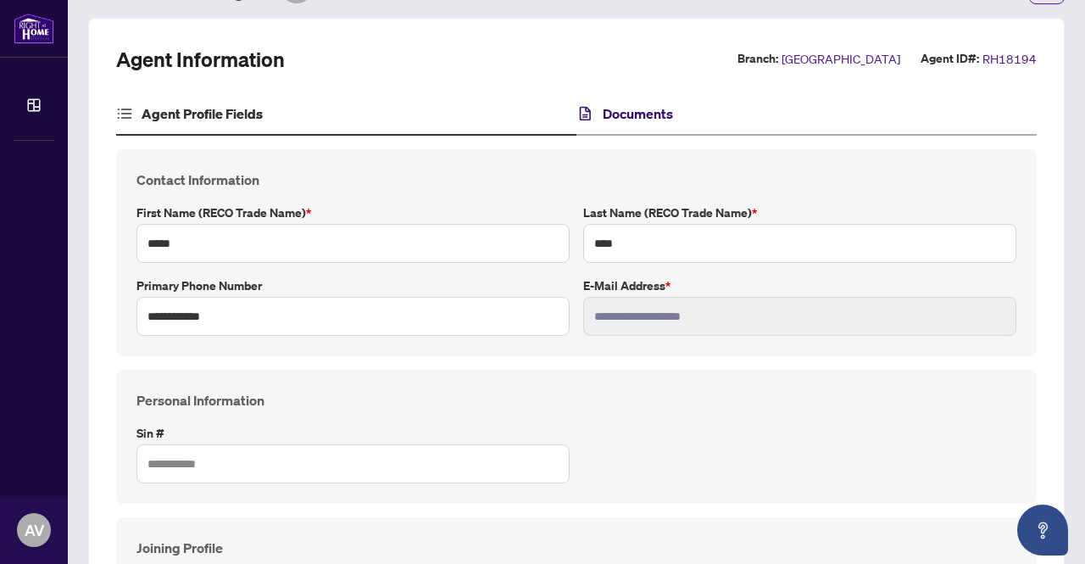
click at [659, 109] on h4 "Documents" at bounding box center [638, 113] width 70 height 20
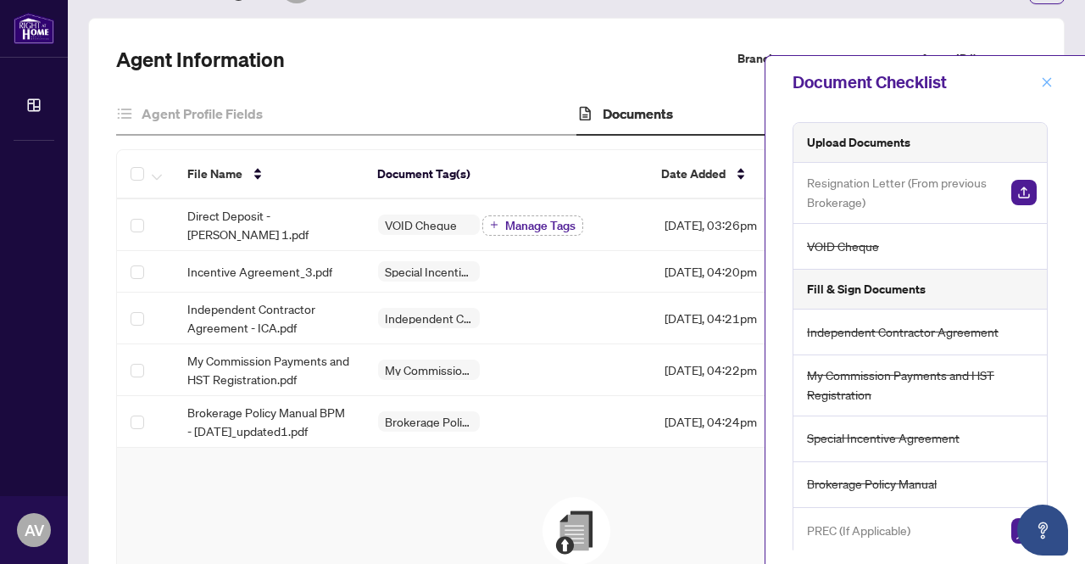
click at [1043, 84] on icon "close" at bounding box center [1047, 82] width 12 height 12
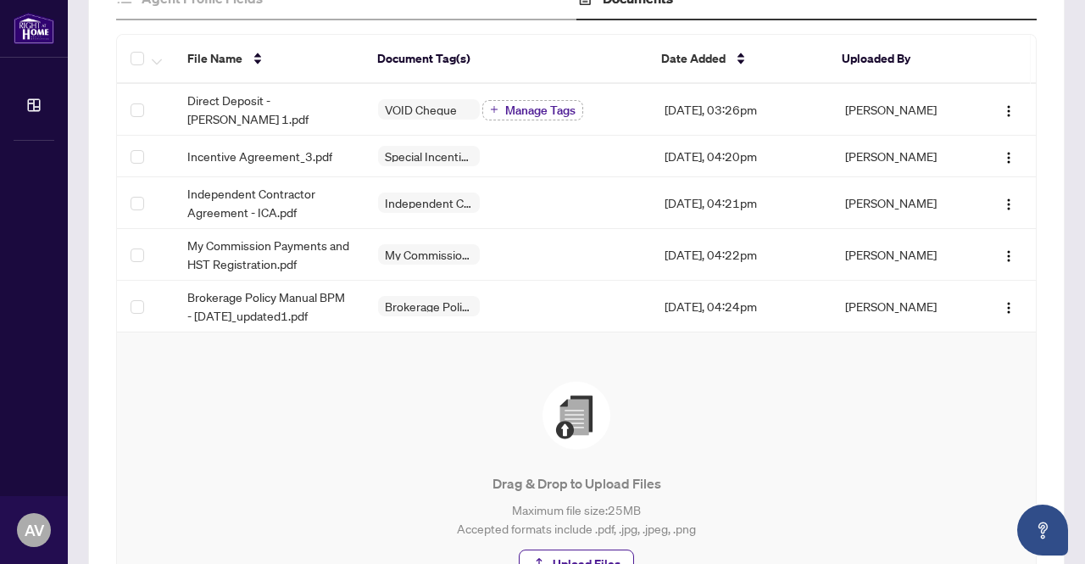
scroll to position [339, 0]
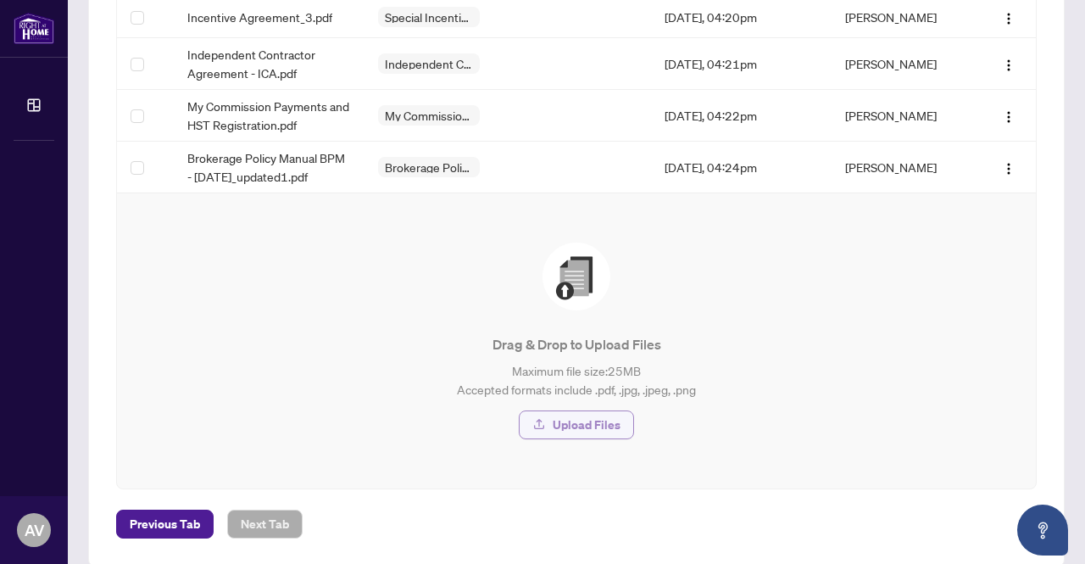
click at [578, 430] on span "Upload Files" at bounding box center [587, 424] width 68 height 27
click at [573, 427] on span "Upload Files" at bounding box center [587, 424] width 68 height 27
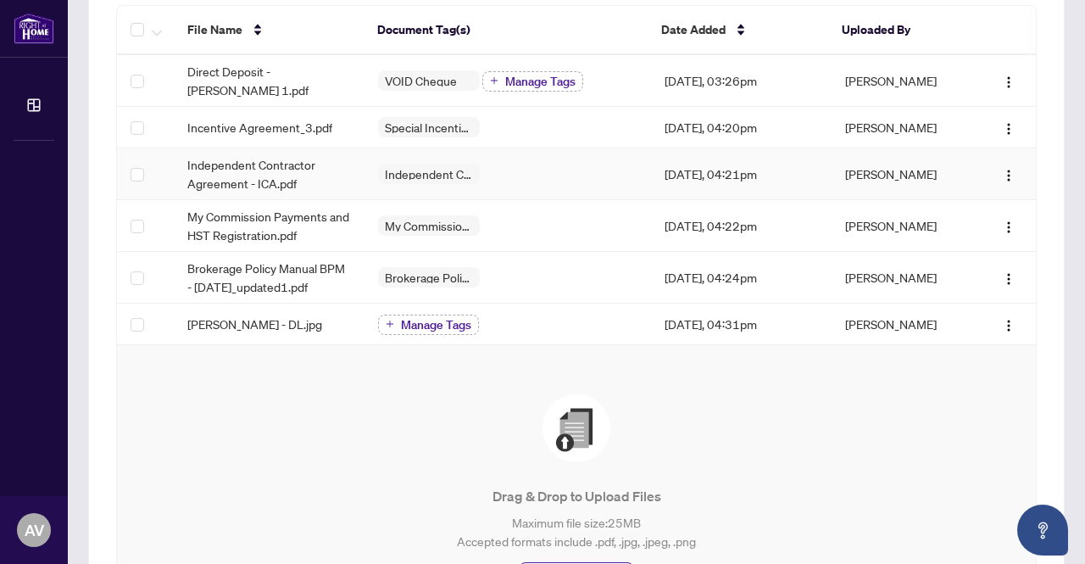
scroll to position [0, 0]
click at [288, 434] on div "Drag & Drop to Upload Files Maximum file size: 25 MB Accepted formats include .…" at bounding box center [576, 492] width 851 height 197
